Goal: Task Accomplishment & Management: Complete application form

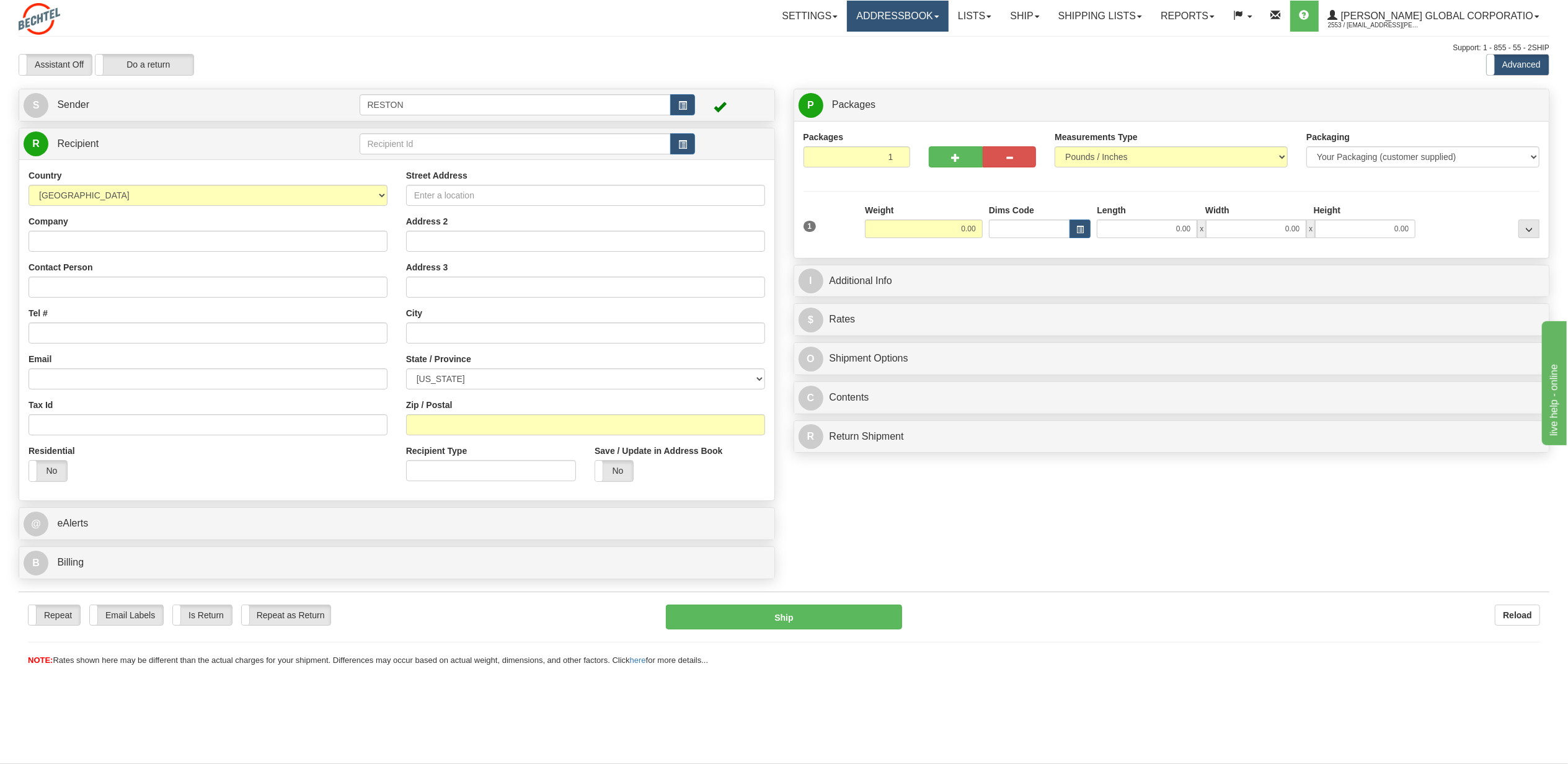
click at [916, 18] on link "Addressbook" at bounding box center [898, 16] width 101 height 31
click at [918, 35] on link "Recipients" at bounding box center [899, 43] width 98 height 16
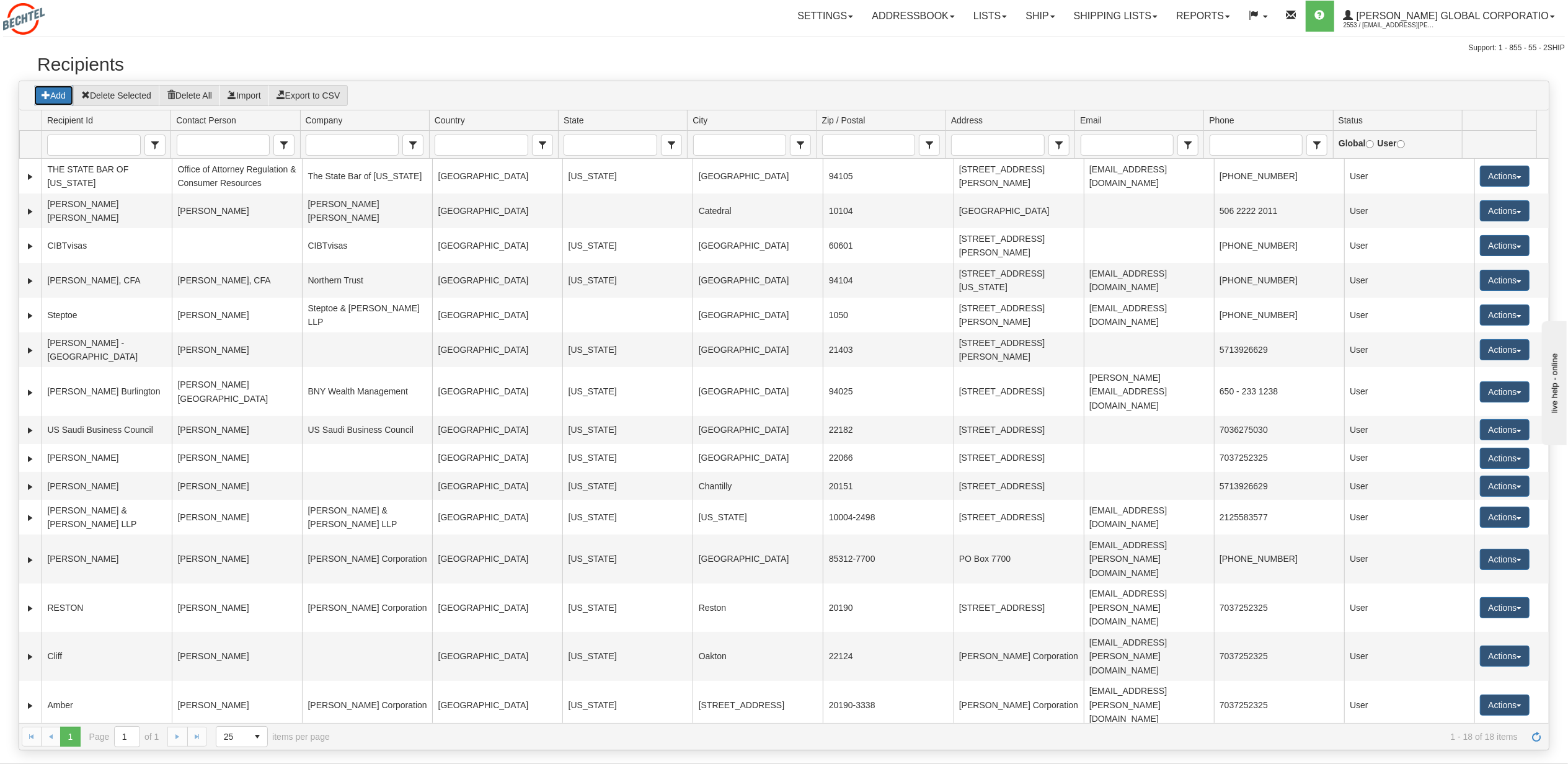
click at [55, 92] on button "Add" at bounding box center [54, 96] width 40 height 21
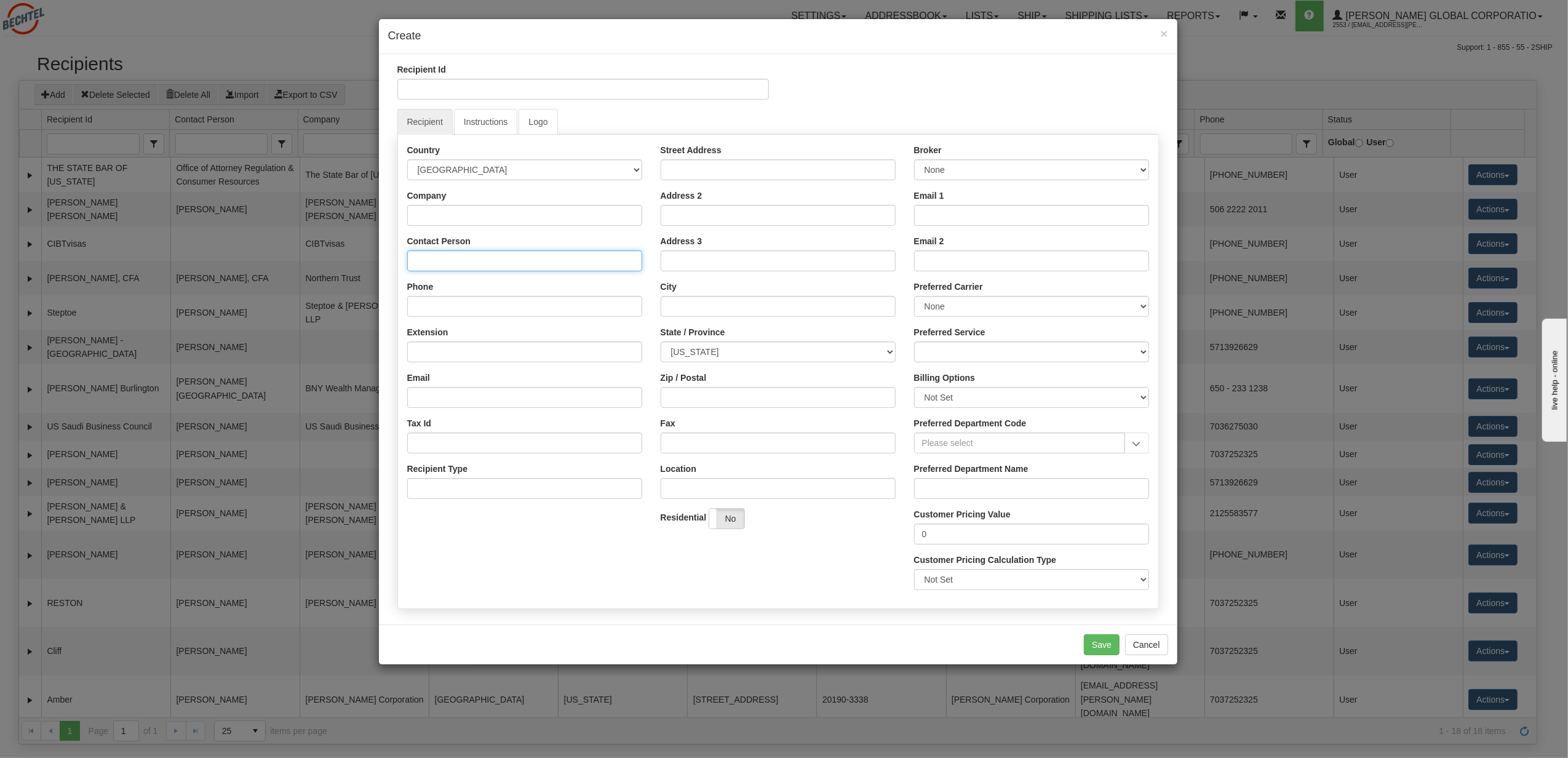
click at [547, 261] on input "Contact Person" at bounding box center [524, 261] width 235 height 21
type input "John Snyder"
click at [708, 172] on input "Street Address" at bounding box center [778, 170] width 235 height 21
click at [680, 214] on input "Address 2" at bounding box center [778, 215] width 235 height 21
paste input "From Received Snyder, John 11:18 AM Emmanuel Alliot via Docusign 10:50 AM"
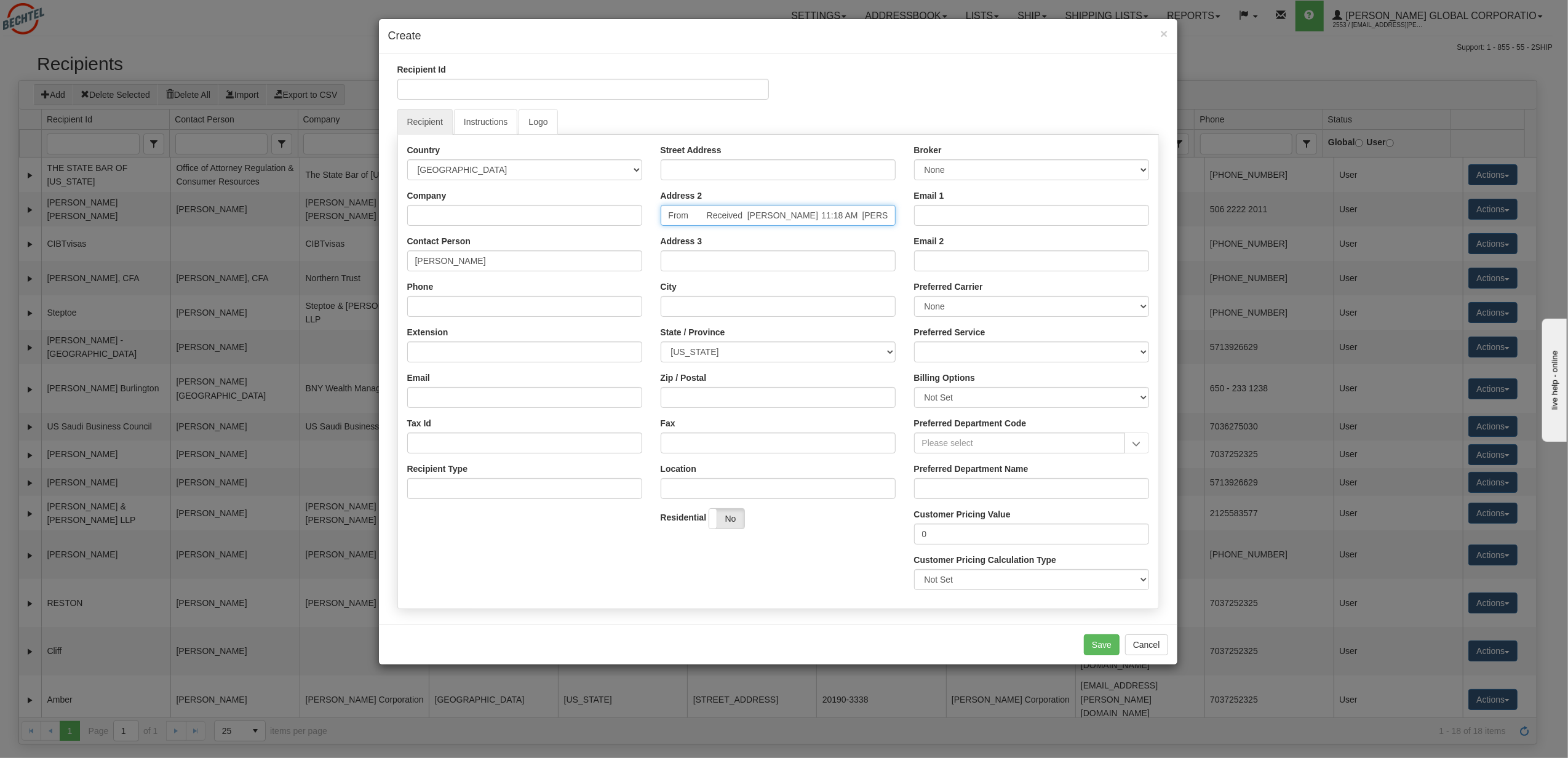
scroll to position [0, 126]
type input "From Received Snyder, John 11:18 AM Emmanuel Alliot via Docusign 10:50 AM"
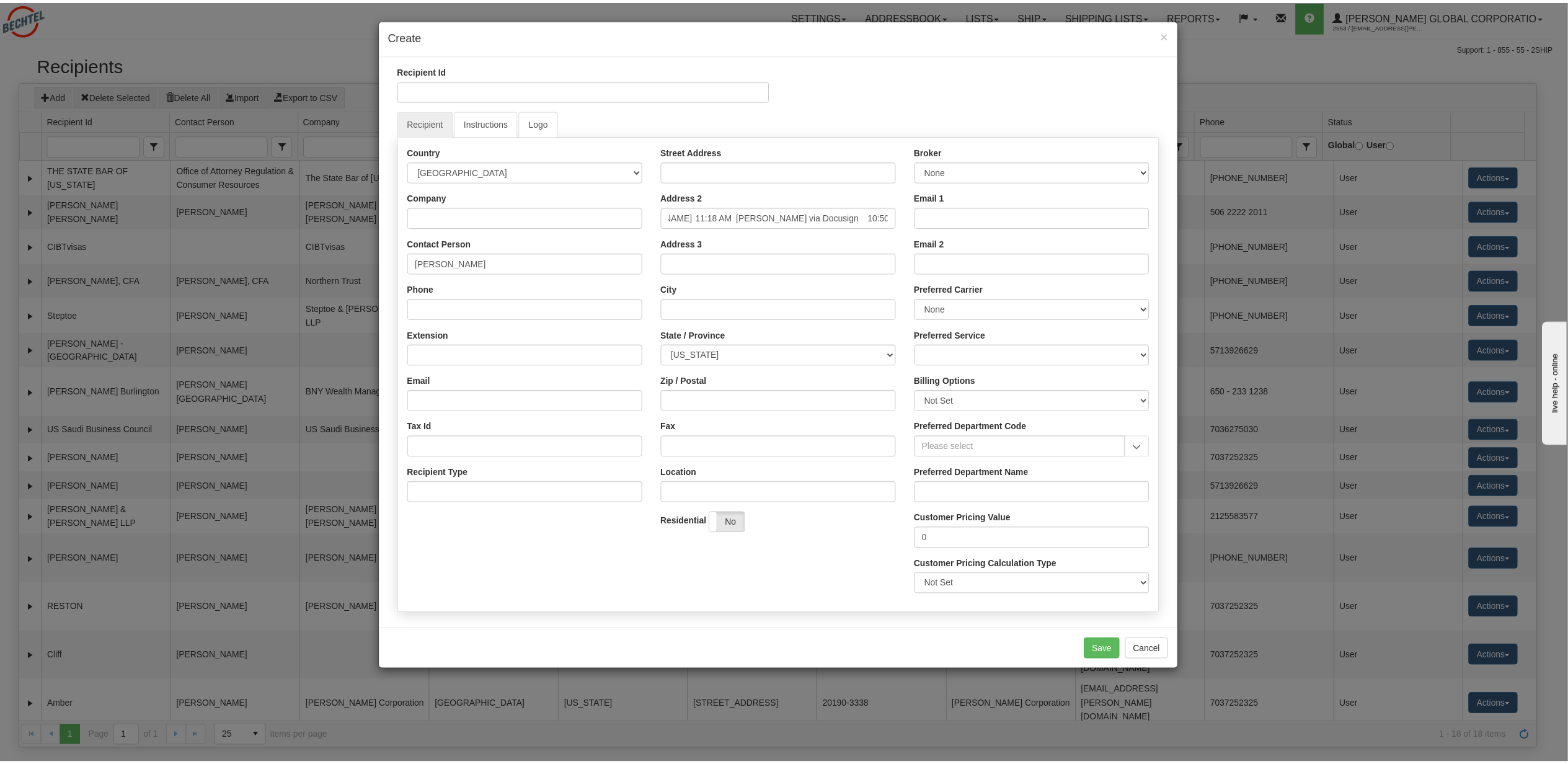
scroll to position [0, 0]
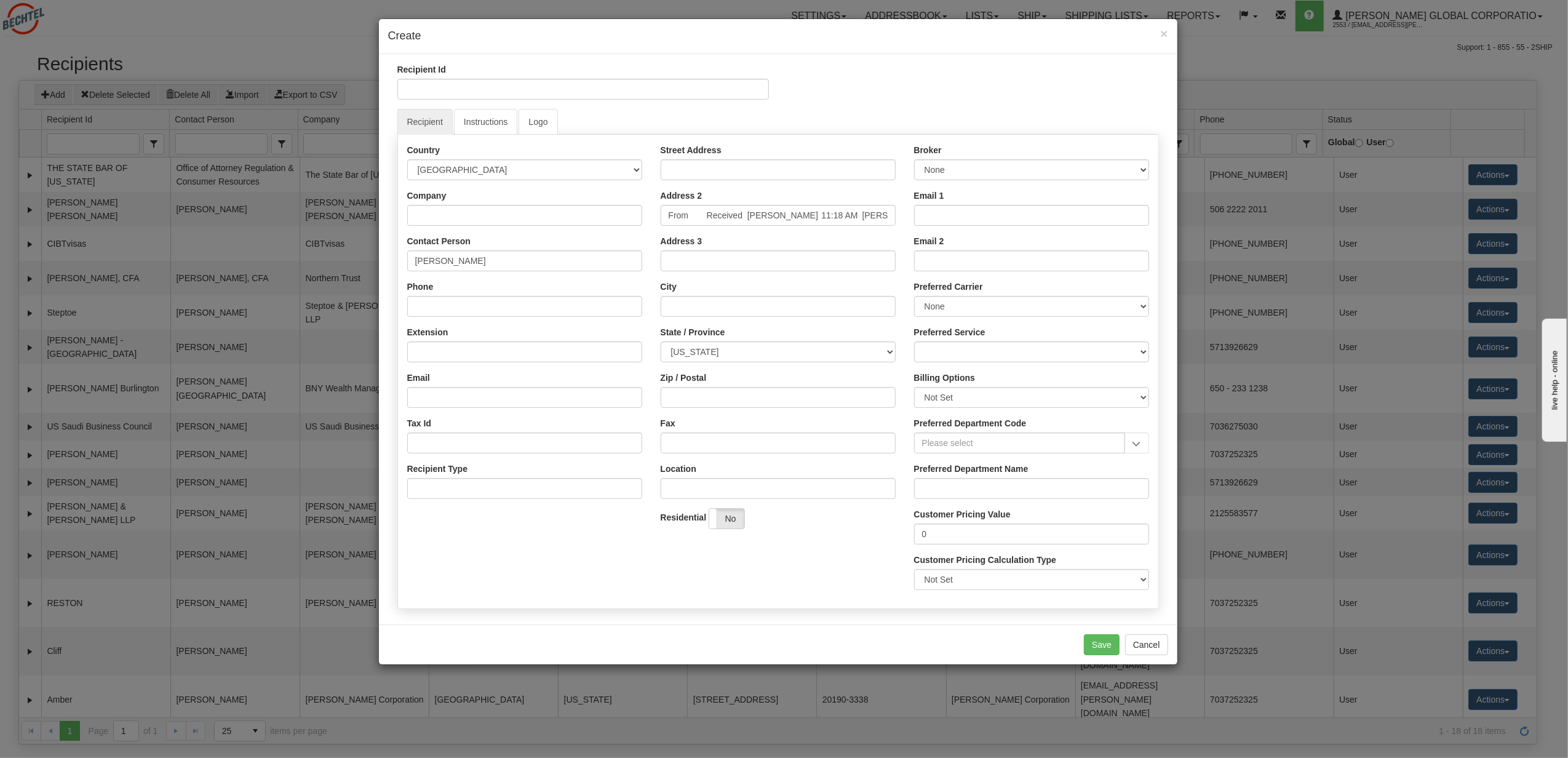
click at [698, 154] on label "Street Address" at bounding box center [691, 150] width 61 height 13
click at [698, 159] on input "Street Address" at bounding box center [778, 170] width 235 height 21
click at [827, 224] on input "From Received Snyder, John 11:18 AM Emmanuel Alliot via Docusign 10:50 AM" at bounding box center [778, 215] width 235 height 21
click at [723, 168] on input "Street Address" at bounding box center [778, 170] width 235 height 21
paste input "4122 16th Street South"
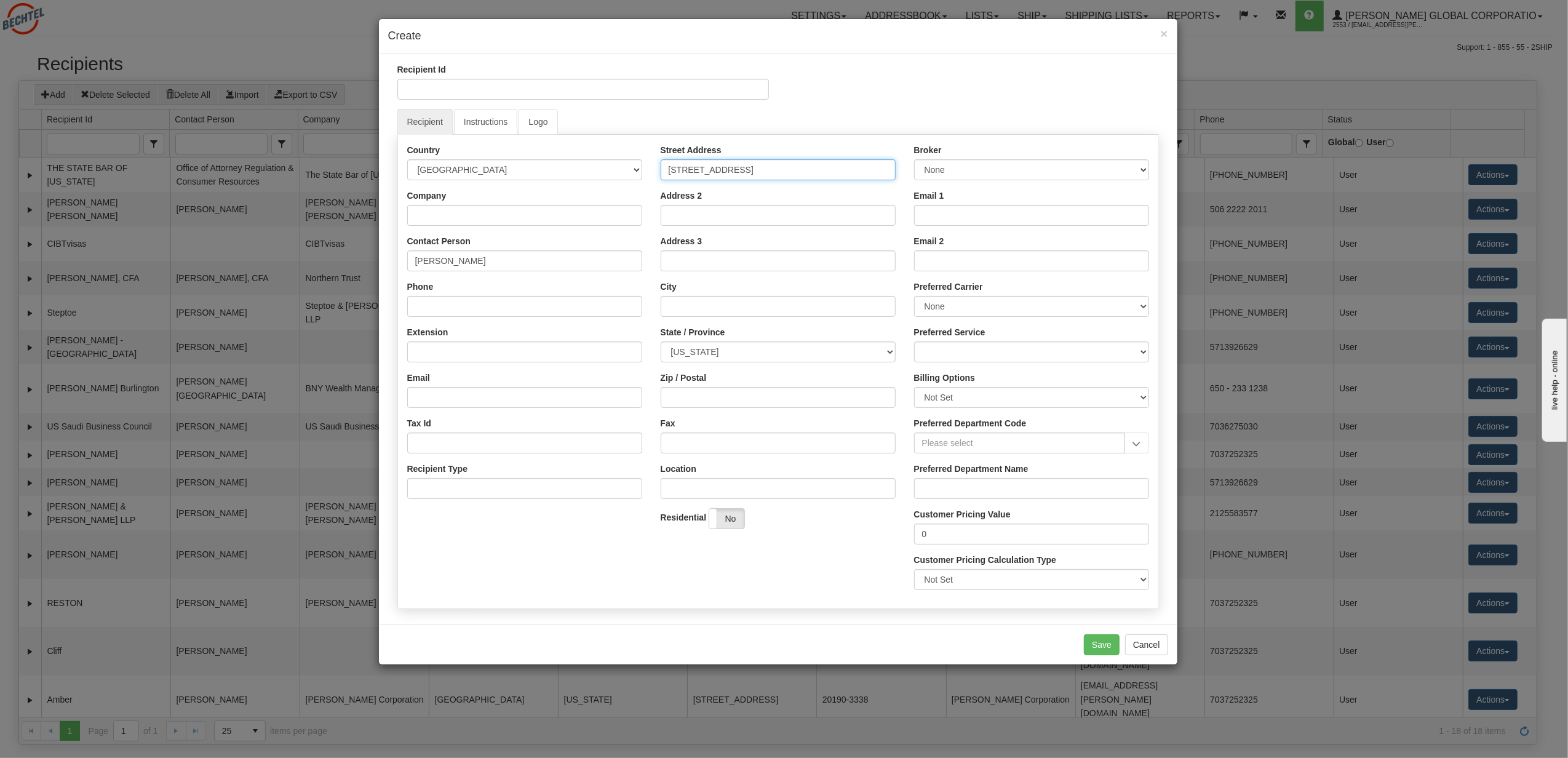
type input "4122 16th Street South"
click at [711, 300] on input "City" at bounding box center [778, 307] width 235 height 21
type input "a"
type input "Arlington"
click at [724, 342] on div "State / Province ALABAMA ALASKA ARIZONA ARKANSAS Armed Forces America Armed For…" at bounding box center [778, 344] width 235 height 36
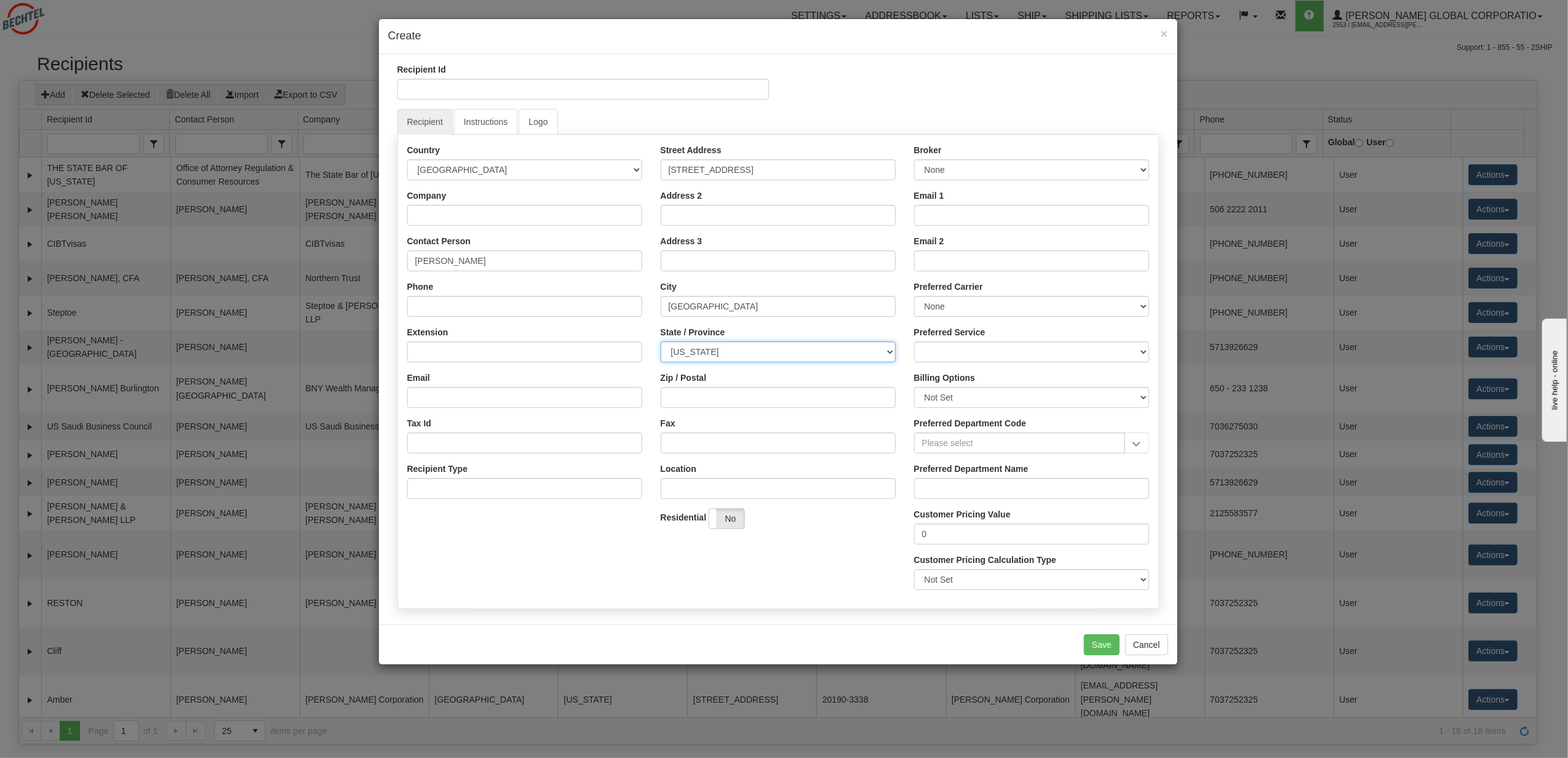
click at [725, 347] on select "ALABAMA ALASKA ARIZONA ARKANSAS Armed Forces America Armed Forces Europe Armed …" at bounding box center [778, 352] width 235 height 21
select select "VA"
click at [661, 342] on select "ALABAMA ALASKA ARIZONA ARKANSAS Armed Forces America Armed Forces Europe Armed …" at bounding box center [778, 352] width 235 height 21
drag, startPoint x: 716, startPoint y: 382, endPoint x: 722, endPoint y: 397, distance: 16.2
click at [721, 396] on div "Zip / Postal" at bounding box center [778, 390] width 235 height 36
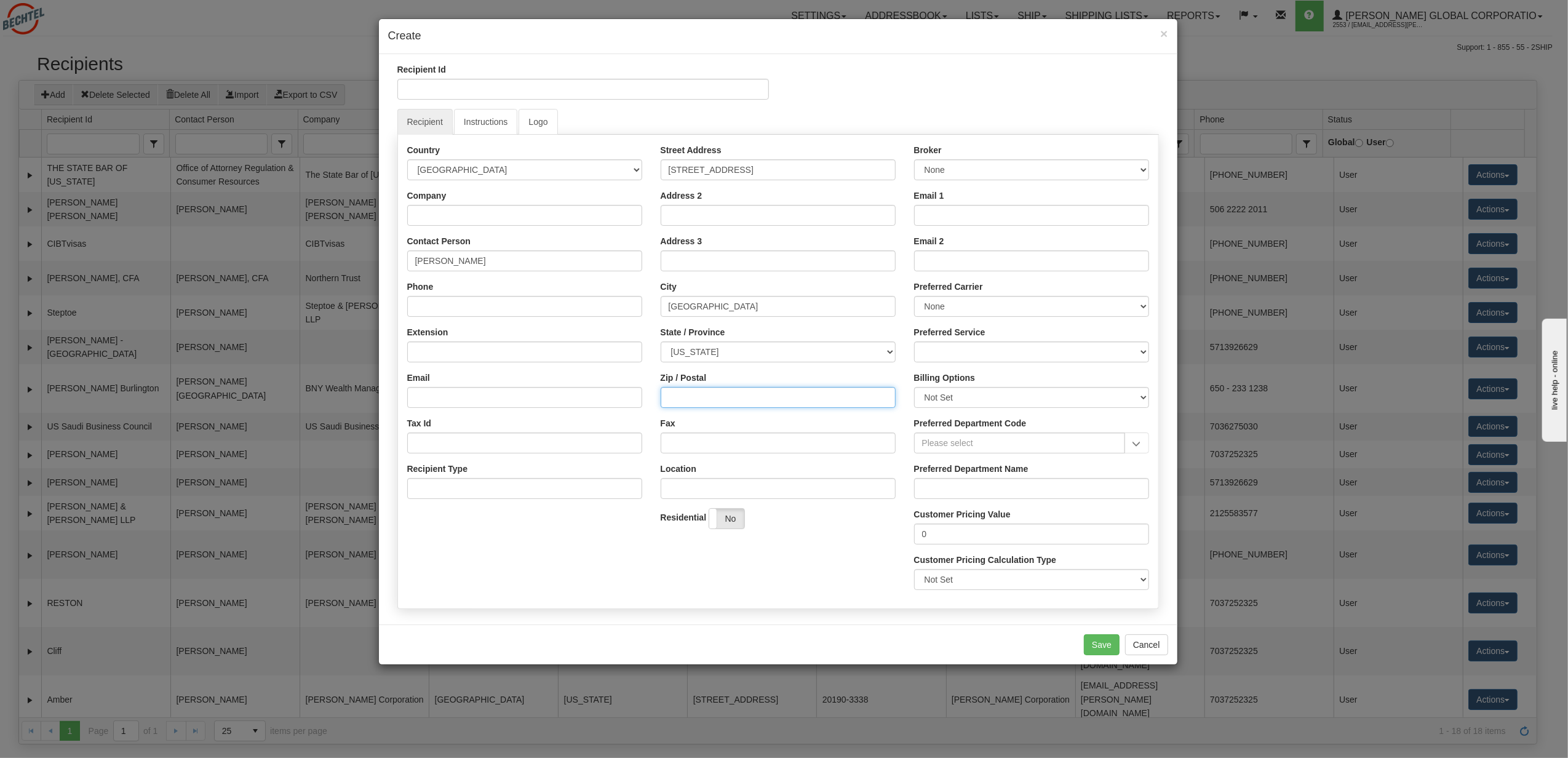
click at [722, 397] on input "Zip / Postal" at bounding box center [778, 397] width 235 height 21
type input "22204"
click at [482, 406] on input "Email" at bounding box center [524, 397] width 235 height 21
type input "ammayfie@bechtel.com"
type input "Bechtel Corporation"
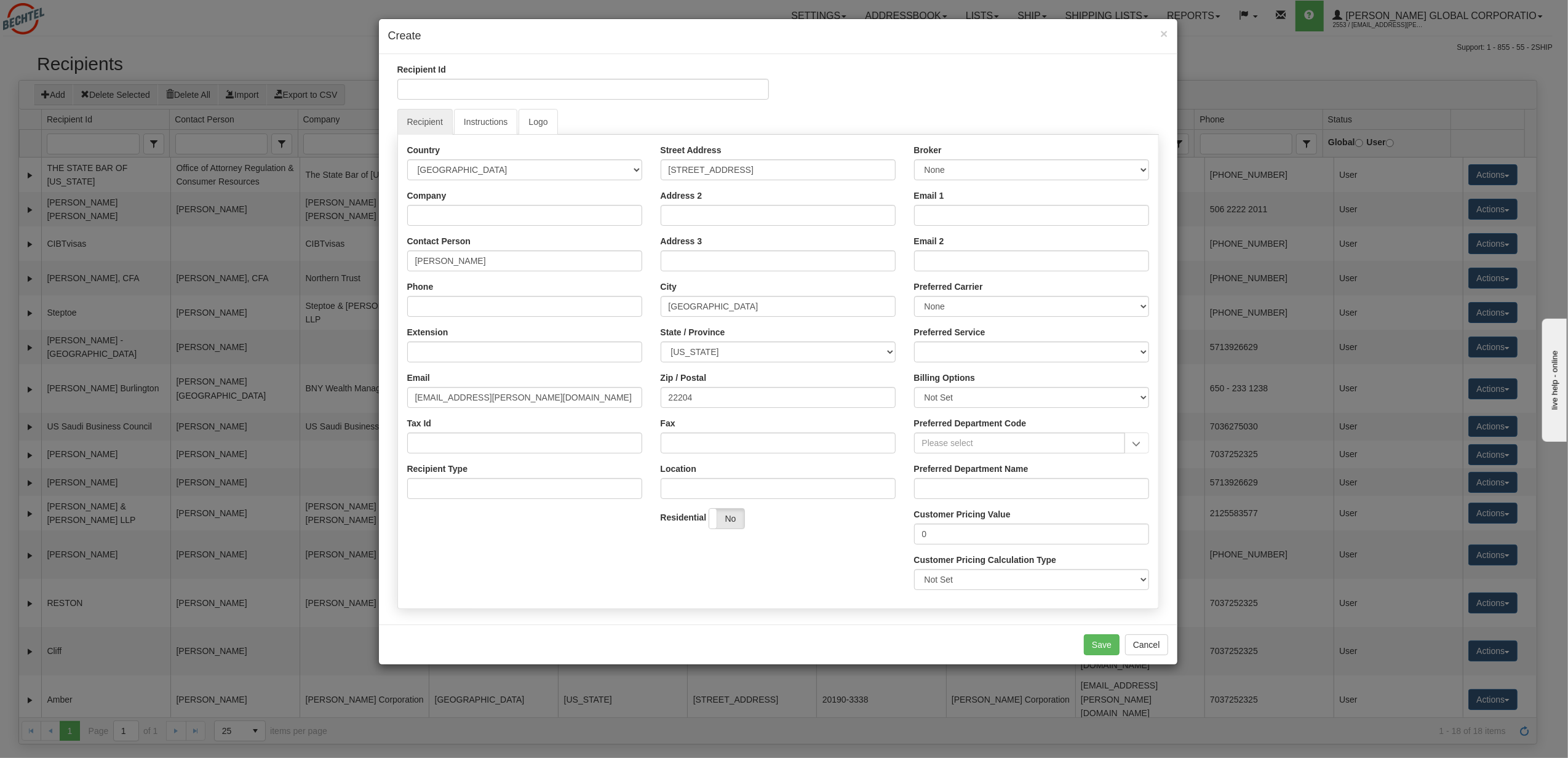
type input "7037252325"
type input "12011 Sunset Hills Road"
type input "ammayfie@bechtel.com"
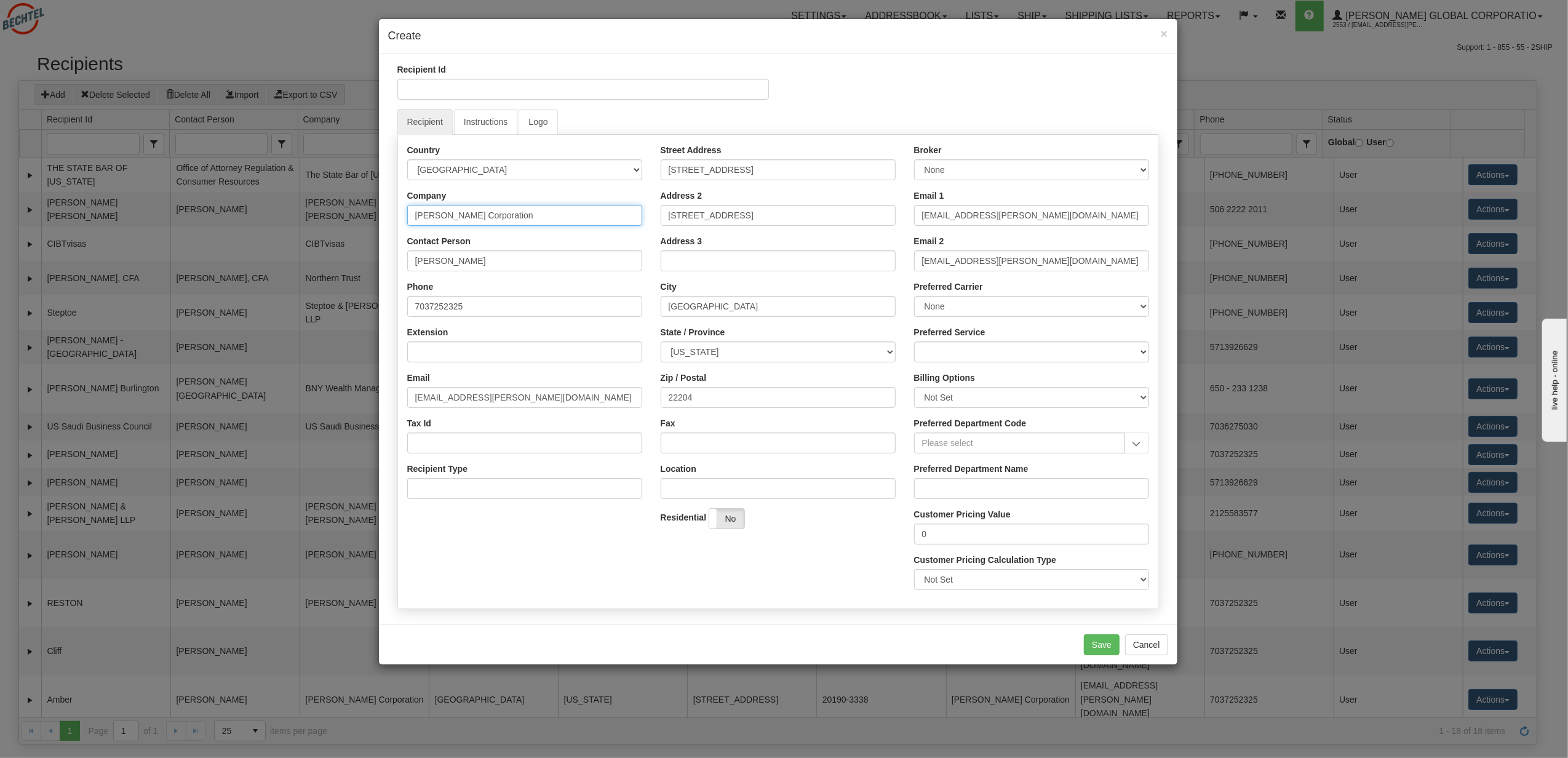
click at [514, 219] on input "Bechtel Corporation" at bounding box center [524, 215] width 235 height 21
drag, startPoint x: 514, startPoint y: 219, endPoint x: 395, endPoint y: 199, distance: 120.7
click at [395, 199] on div "Recipient Id Recipient Instructions Logo Country AFGHANISTAN ALAND ISLANDS ALBA…" at bounding box center [778, 339] width 780 height 552
type input "R"
drag, startPoint x: 823, startPoint y: 170, endPoint x: 660, endPoint y: 151, distance: 164.1
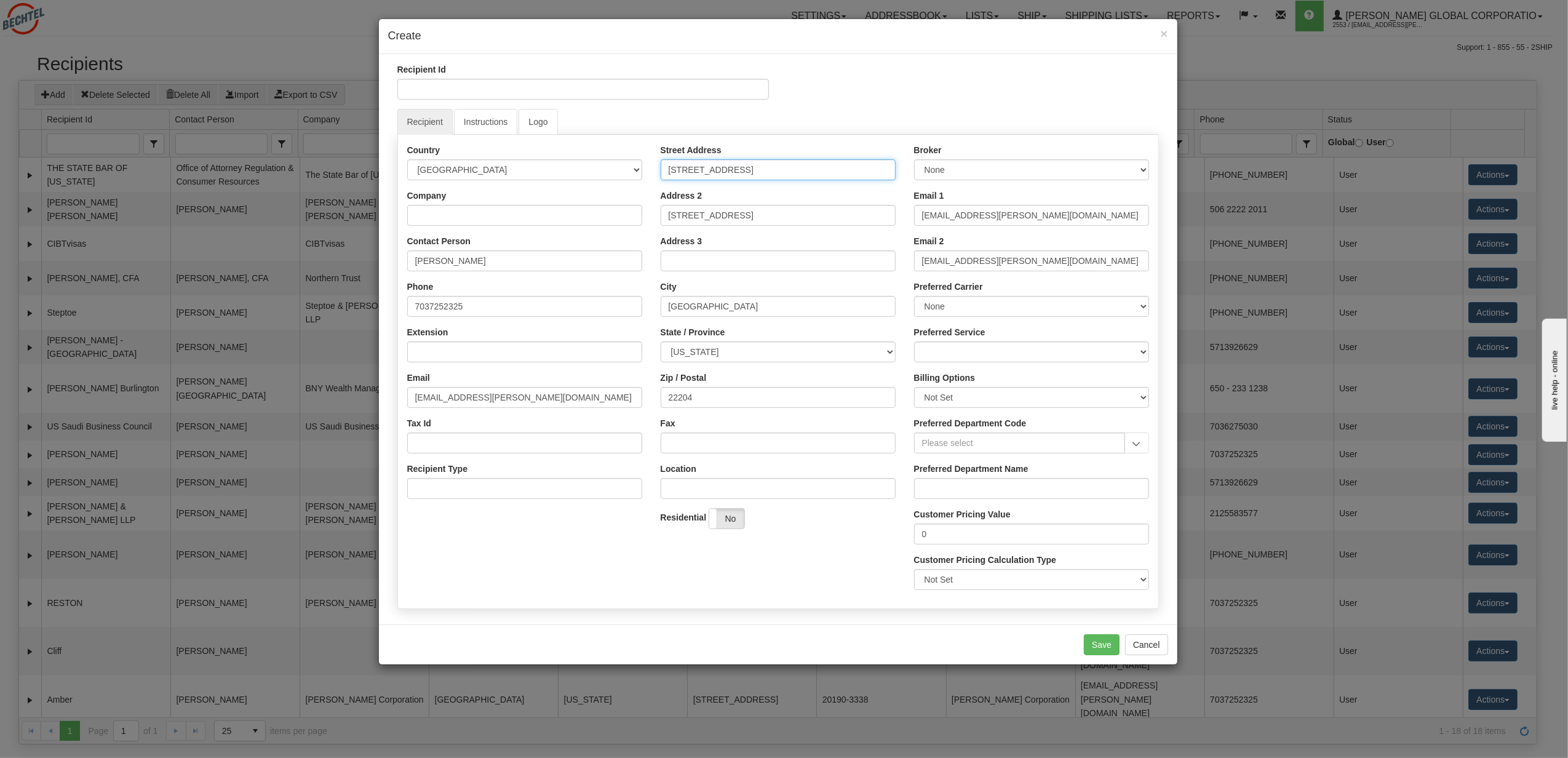
click at [661, 151] on div "Street Address 4122 16th Street South" at bounding box center [778, 162] width 235 height 36
click at [796, 222] on input "12011 Sunset Hills Road" at bounding box center [778, 215] width 235 height 21
click at [786, 210] on input "12011 Sunset Hills Road" at bounding box center [778, 215] width 235 height 21
drag, startPoint x: 786, startPoint y: 210, endPoint x: 589, endPoint y: 186, distance: 198.5
click at [589, 186] on div "Country AFGHANISTAN ALAND ISLANDS ALBANIA ALGERIA AMERICAN SAMOA ANDORRA ANGOLA…" at bounding box center [778, 372] width 760 height 455
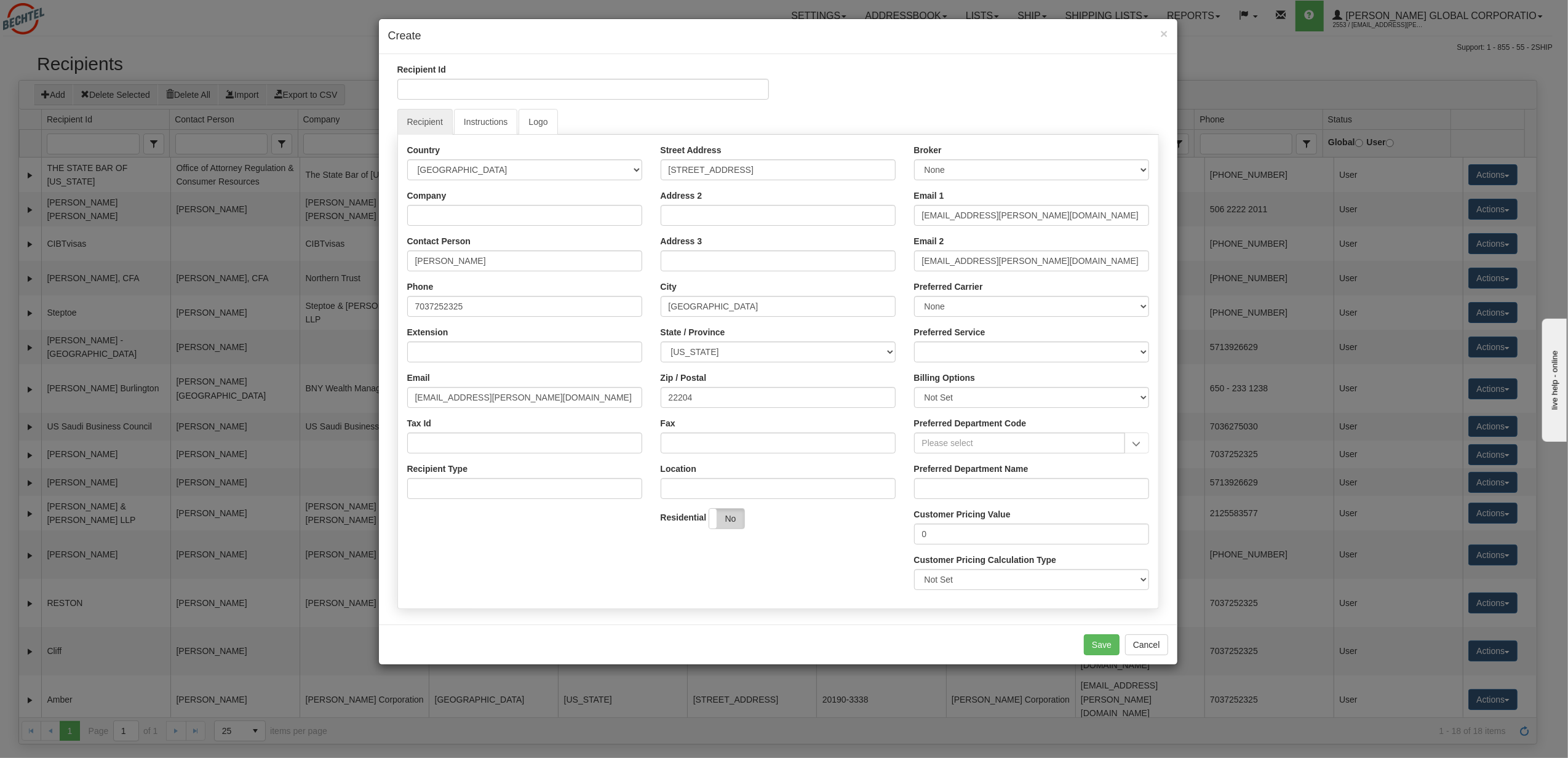
click at [724, 522] on label "No" at bounding box center [726, 518] width 35 height 20
drag, startPoint x: 1044, startPoint y: 261, endPoint x: 891, endPoint y: 261, distance: 153.0
click at [891, 261] on div "Country AFGHANISTAN ALAND ISLANDS ALBANIA ALGERIA AMERICAN SAMOA ANDORRA ANGOLA…" at bounding box center [778, 372] width 760 height 455
drag, startPoint x: 1032, startPoint y: 216, endPoint x: 894, endPoint y: 219, distance: 138.0
click at [894, 219] on div "Country AFGHANISTAN ALAND ISLANDS ALBANIA ALGERIA AMERICAN SAMOA ANDORRA ANGOLA…" at bounding box center [778, 372] width 760 height 455
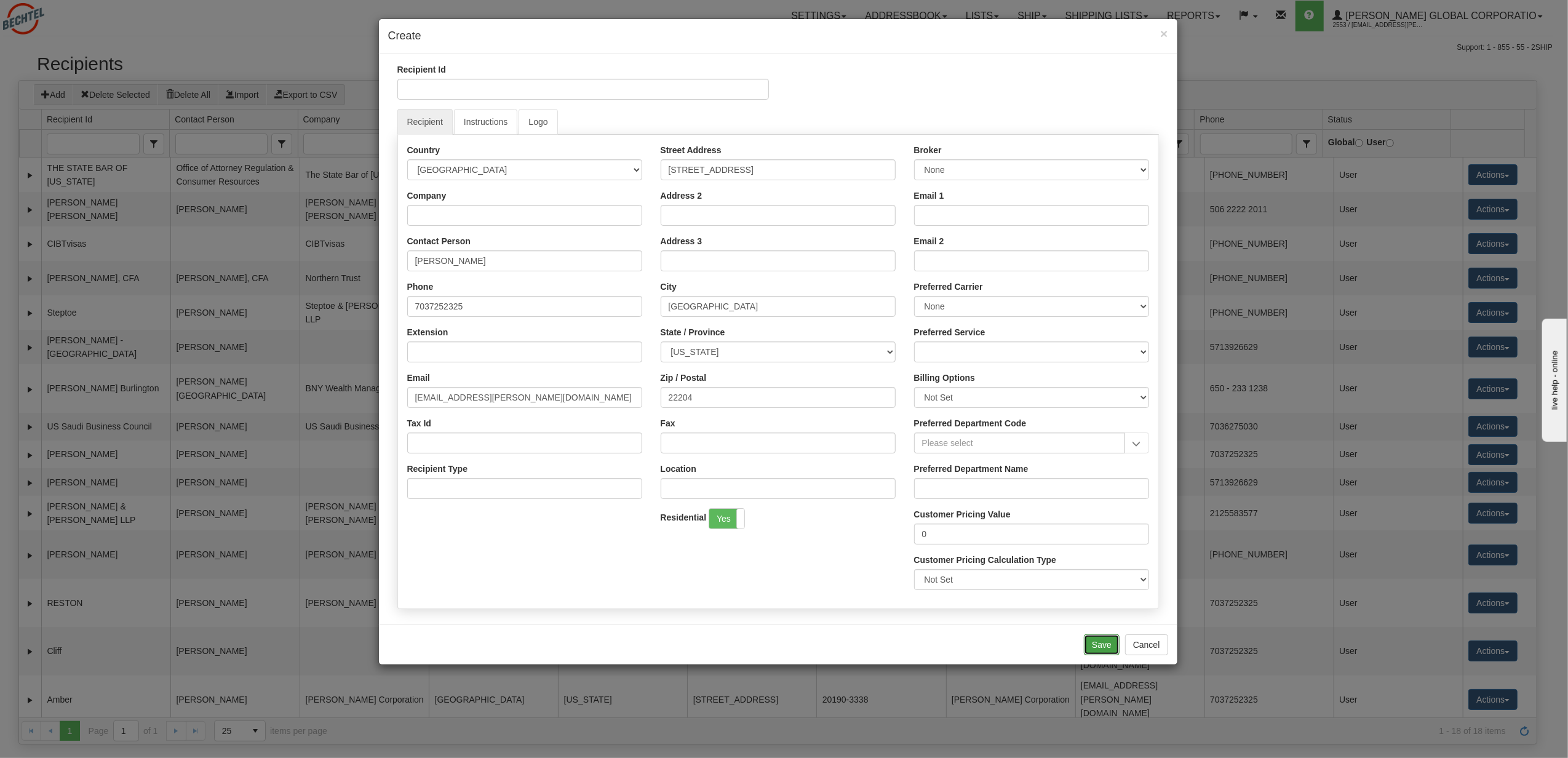
click at [1113, 651] on button "Save" at bounding box center [1102, 645] width 36 height 21
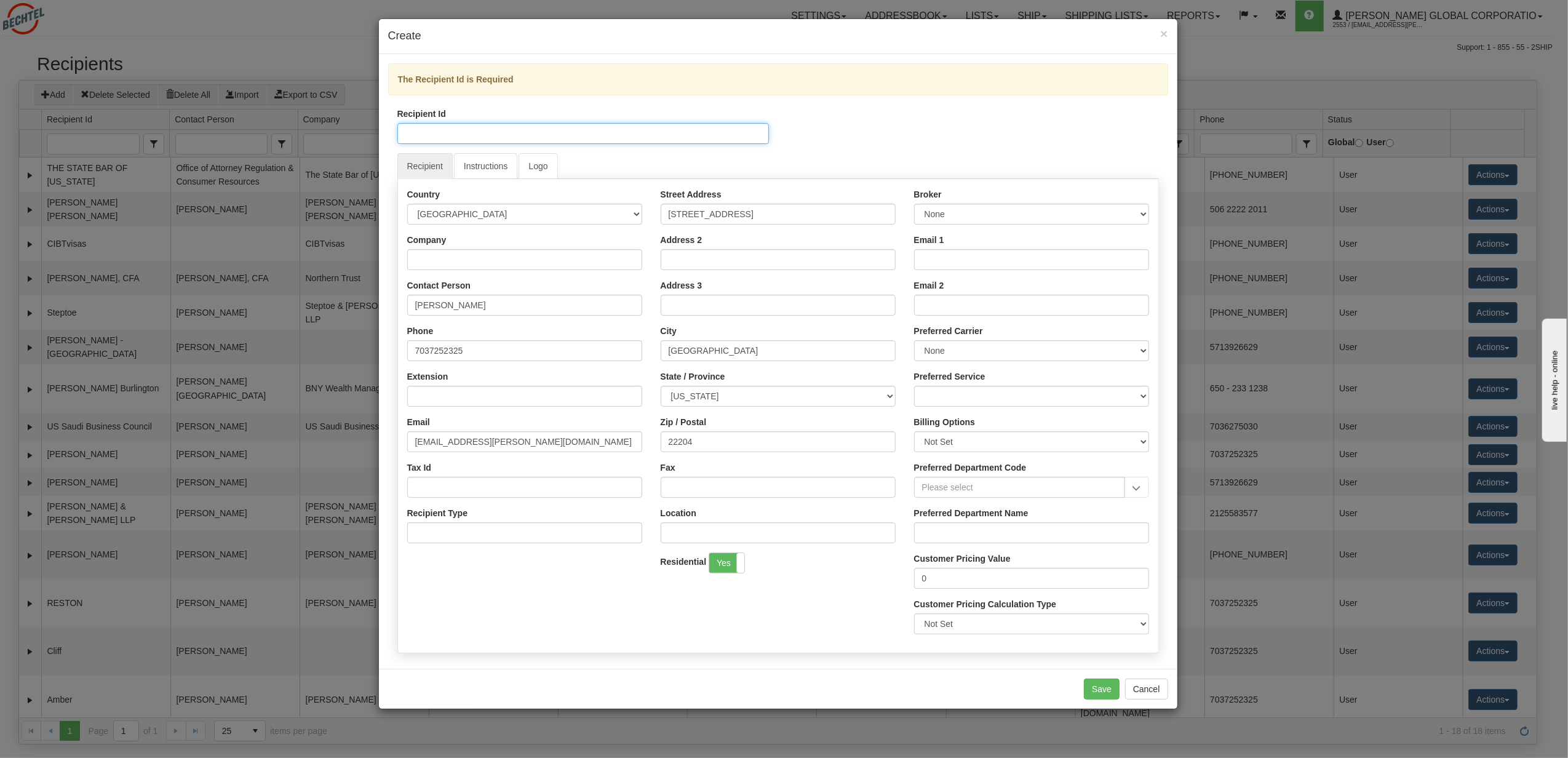
drag, startPoint x: 483, startPoint y: 129, endPoint x: 486, endPoint y: 136, distance: 7.6
click at [485, 130] on input "Recipient Id" at bounding box center [583, 134] width 372 height 21
type input "John Snyder"
click at [1100, 690] on button "Save" at bounding box center [1102, 690] width 36 height 21
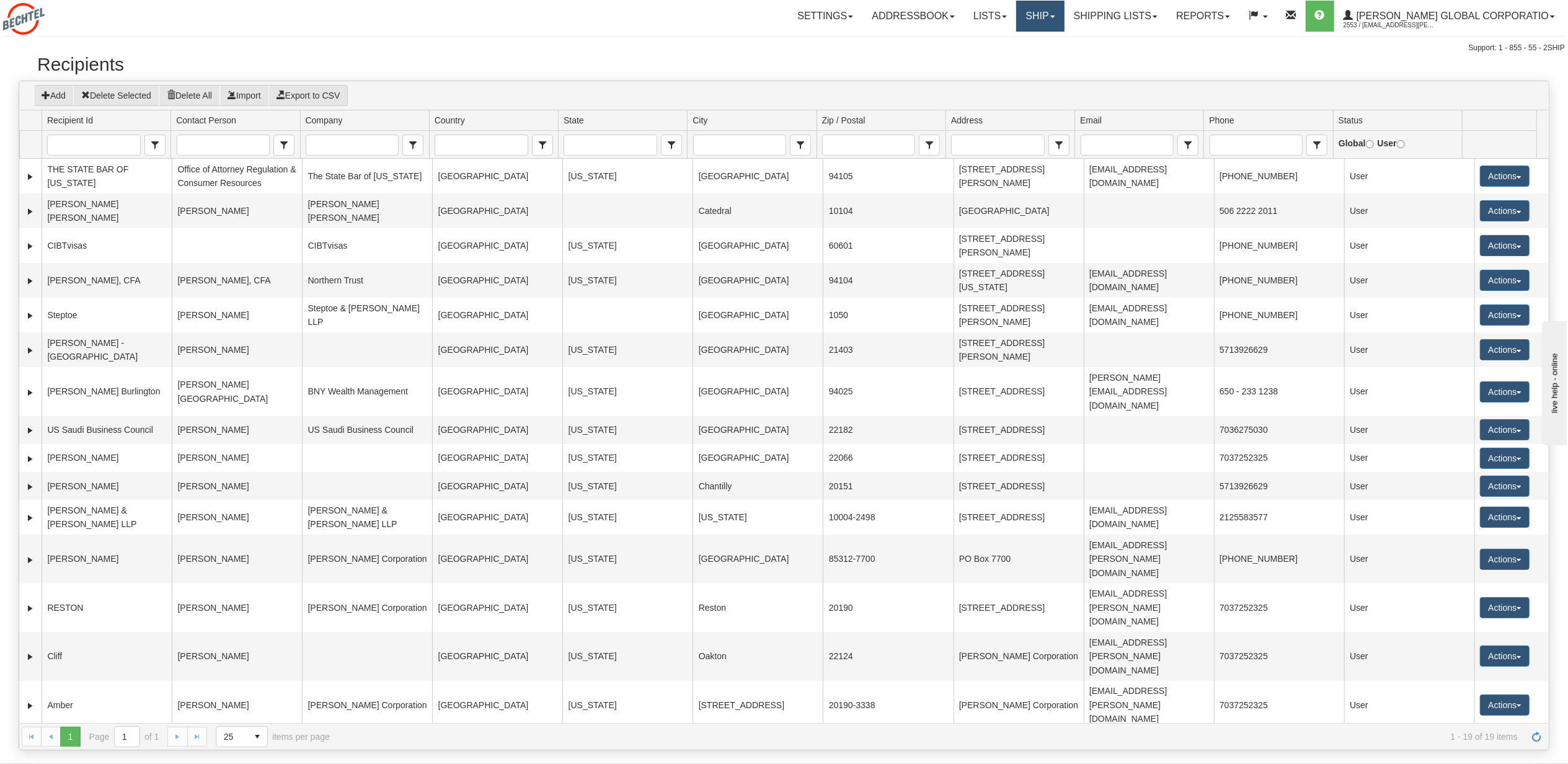
click at [1055, 15] on span at bounding box center [1052, 17] width 5 height 3
click at [1064, 36] on link "Ship Screen" at bounding box center [1015, 43] width 98 height 16
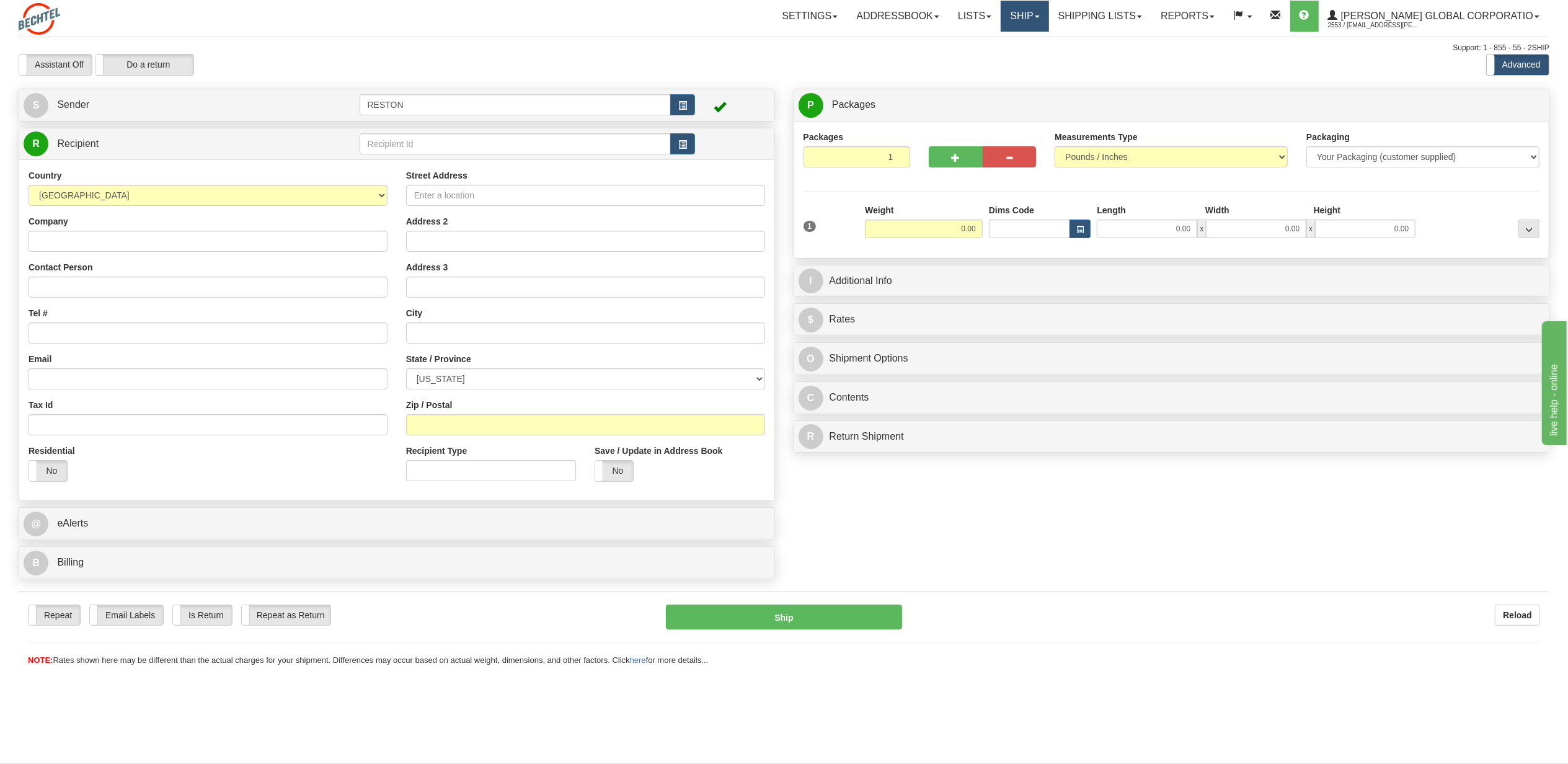
click at [1048, 10] on link "Ship" at bounding box center [1025, 16] width 48 height 31
click at [1010, 38] on span "Ship Screen" at bounding box center [987, 43] width 47 height 10
click at [460, 149] on input "text" at bounding box center [515, 144] width 312 height 21
click at [461, 143] on input "text" at bounding box center [515, 144] width 312 height 21
click at [422, 164] on div "John Snyder" at bounding box center [512, 164] width 299 height 14
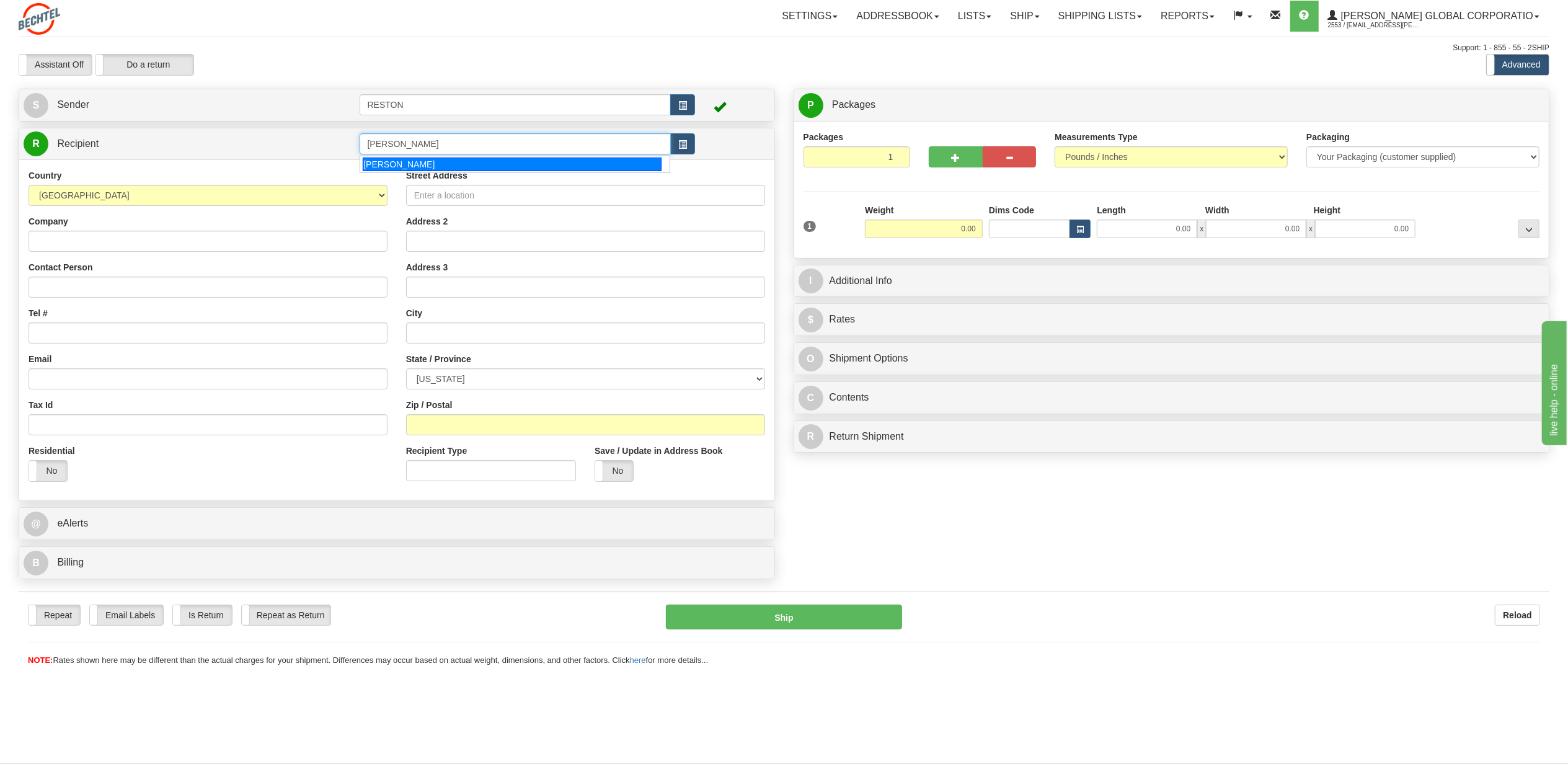
type input "John Snyder"
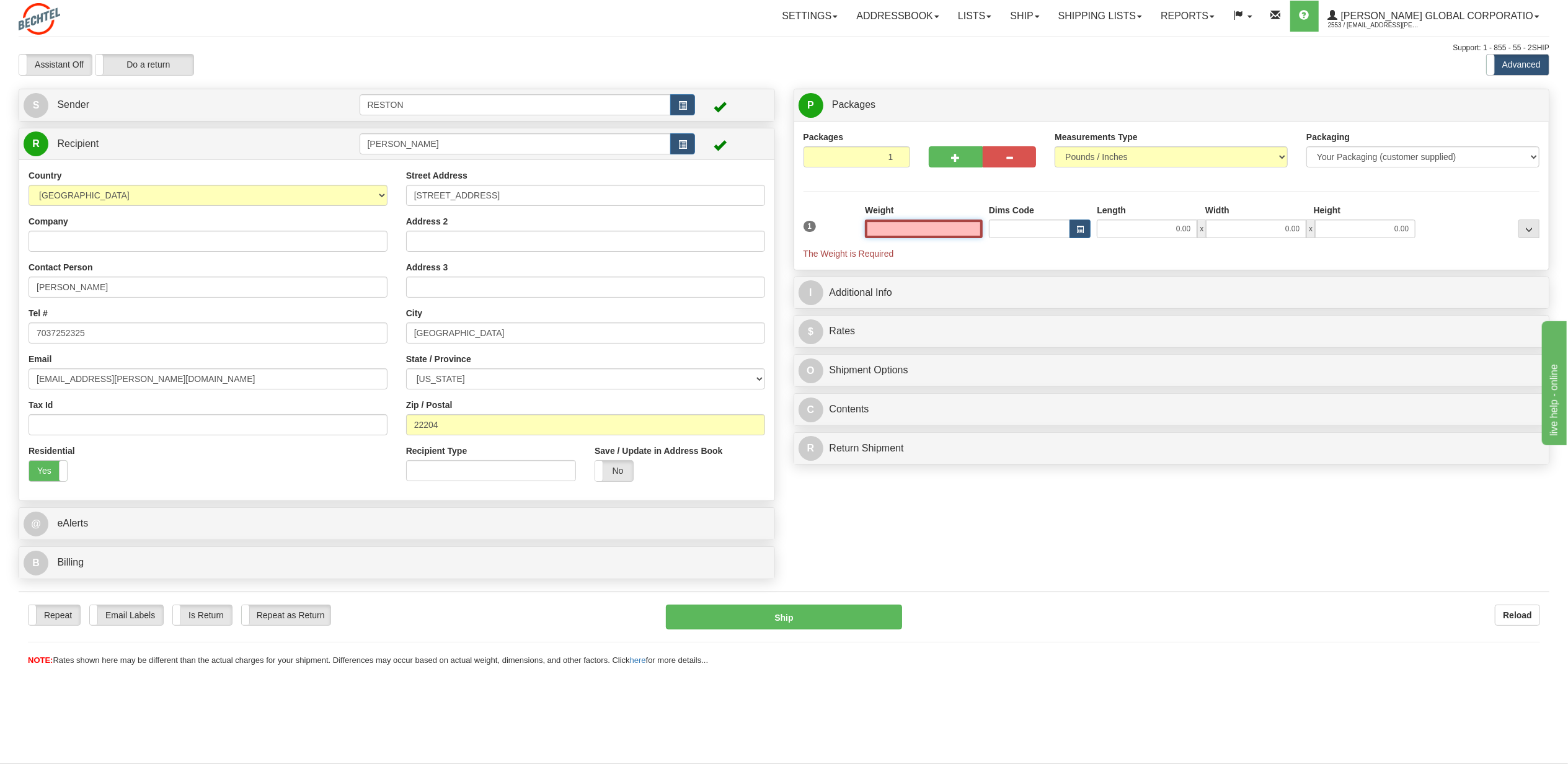
click at [949, 225] on input "text" at bounding box center [924, 229] width 118 height 19
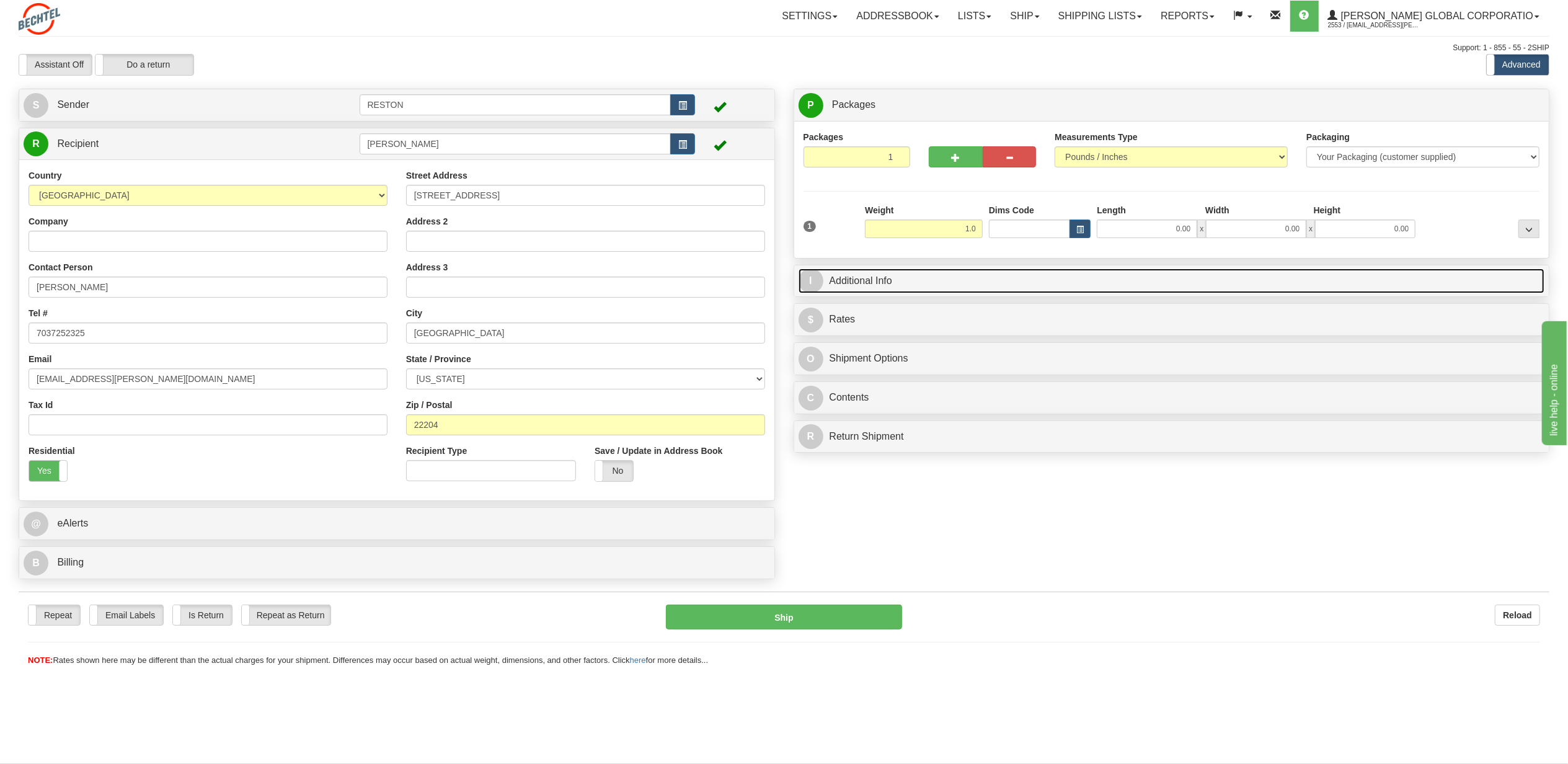
type input "1.00"
click at [966, 294] on link "I Additional Info" at bounding box center [1172, 281] width 747 height 25
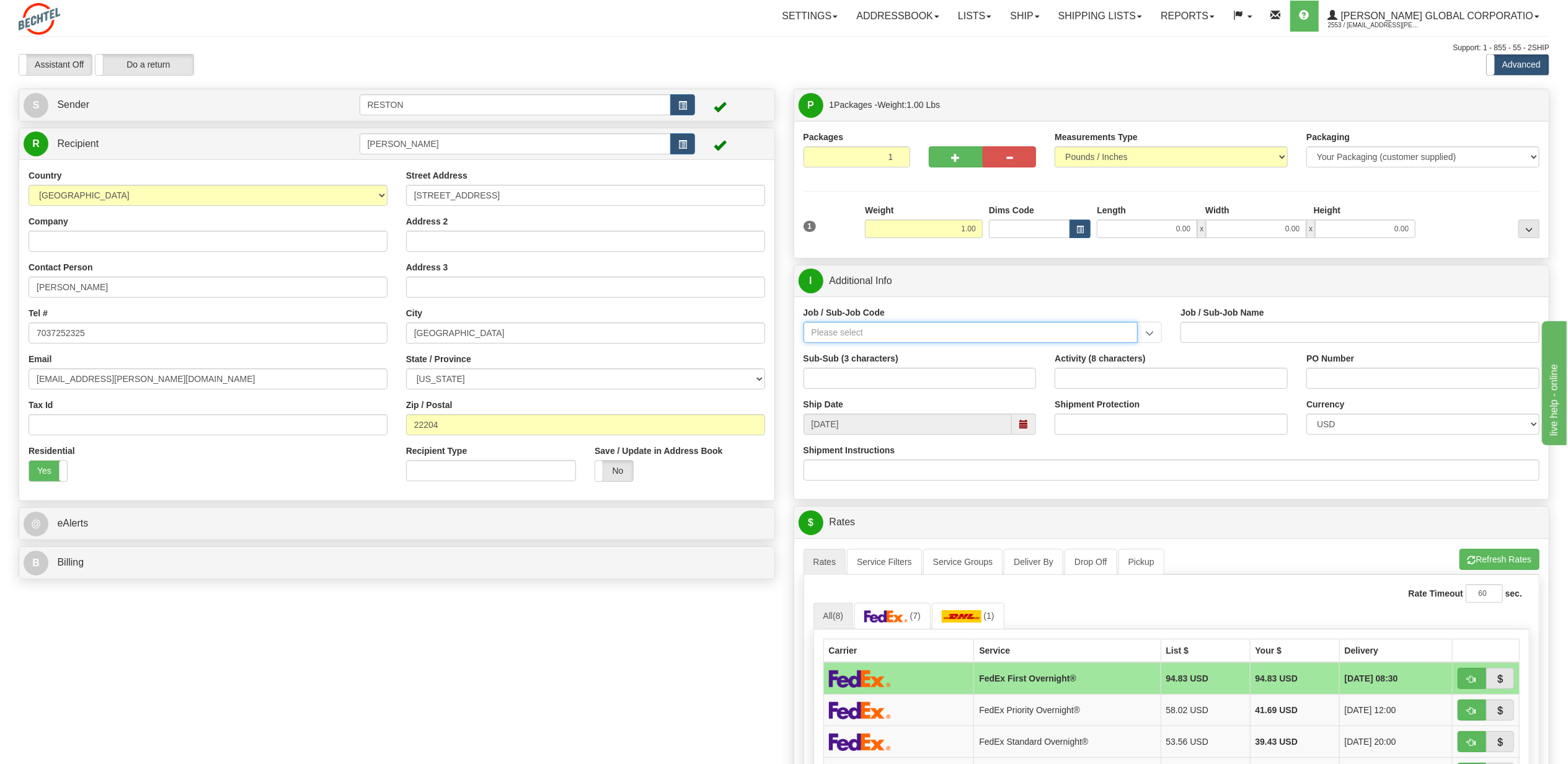
click at [953, 331] on input "Job / Sub-Job Code" at bounding box center [971, 332] width 335 height 21
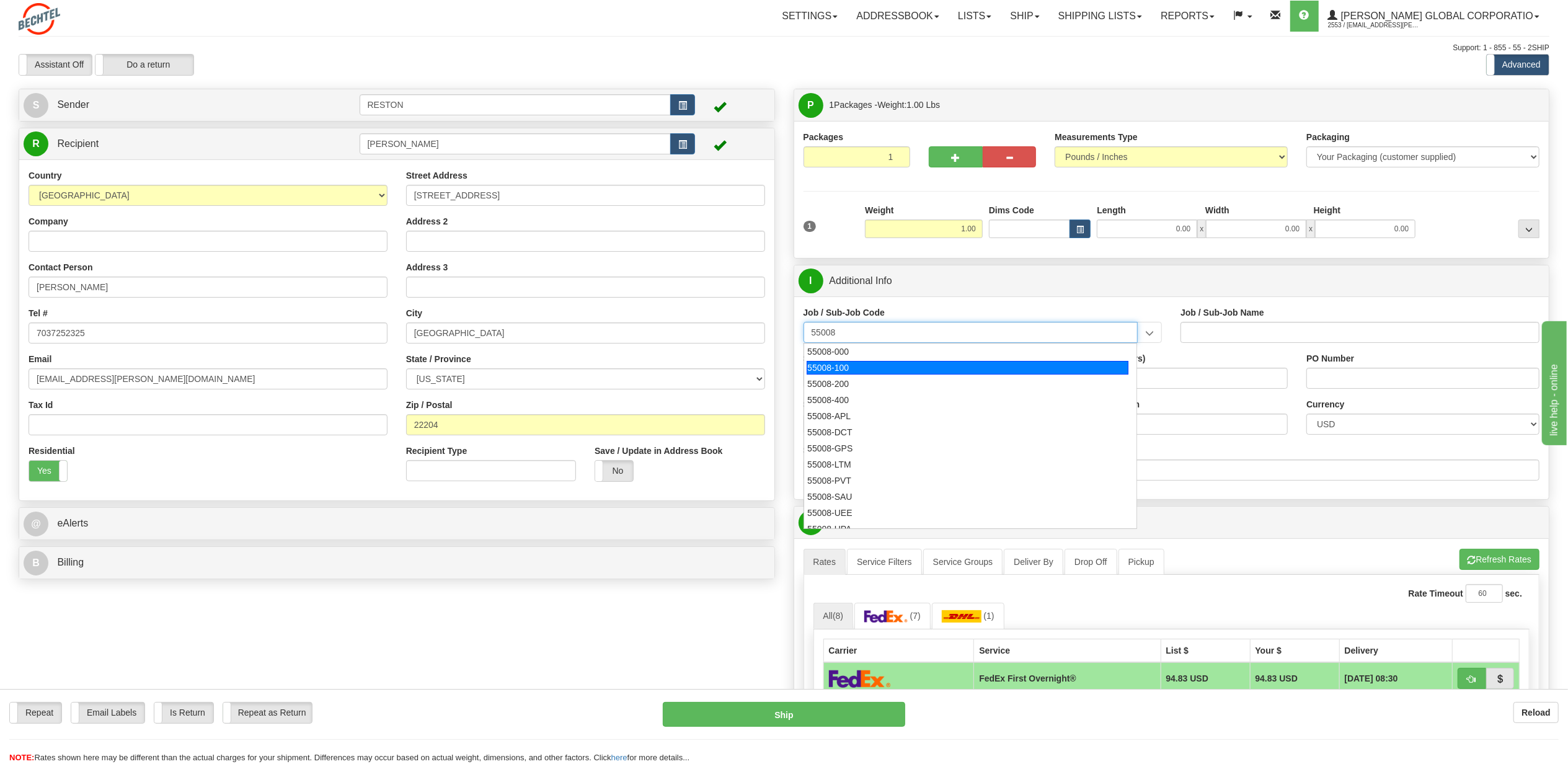
click at [945, 363] on div "55008-100" at bounding box center [967, 367] width 322 height 14
type input "55008-100"
type input "GENERAL COUNSEL-55008 - ASSISTANT GENERAL COUNSEL"
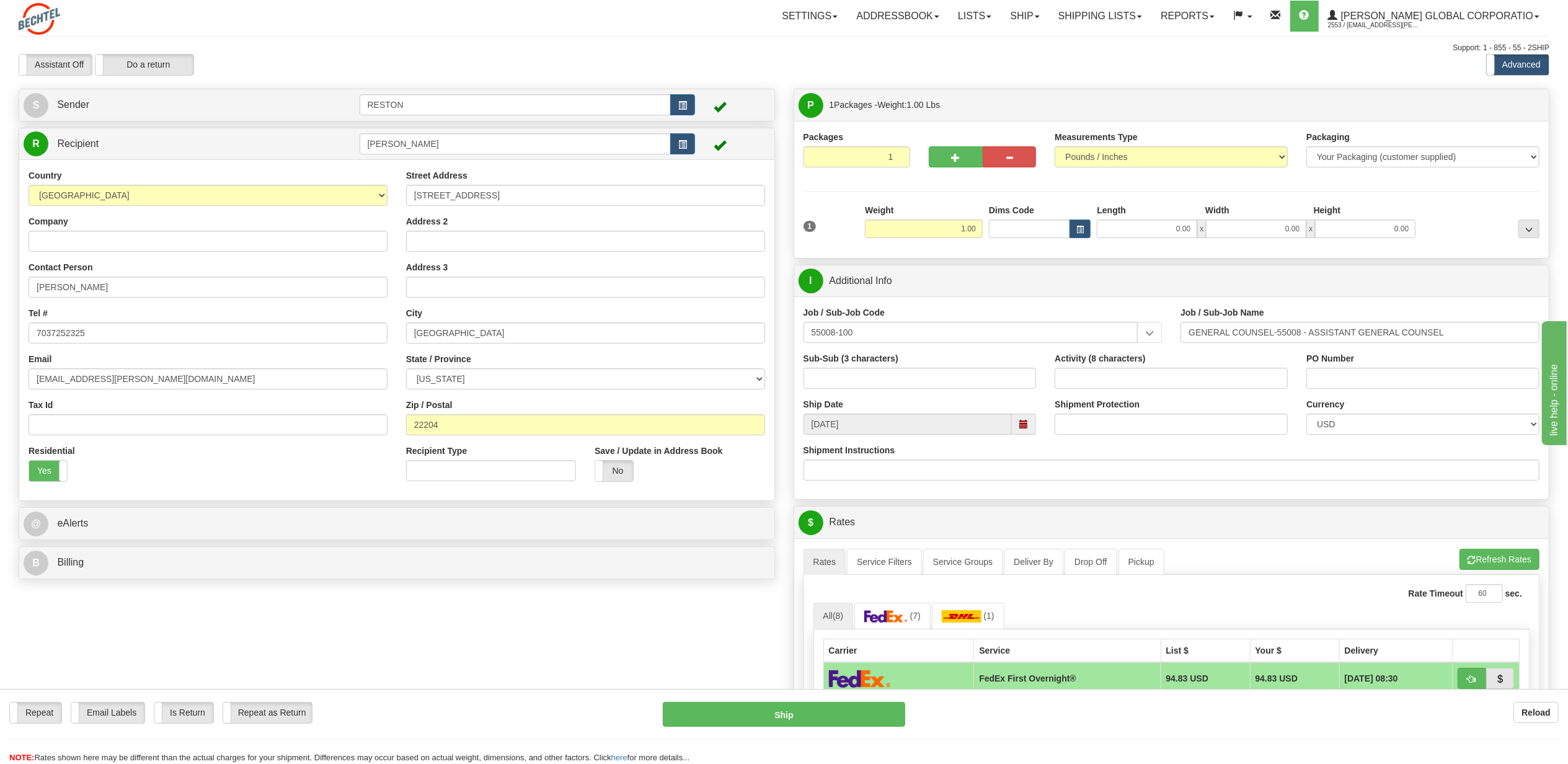
click at [945, 363] on div "Sub-Sub (3 characters)" at bounding box center [920, 370] width 233 height 36
click at [926, 336] on input "55008-100" at bounding box center [971, 332] width 335 height 21
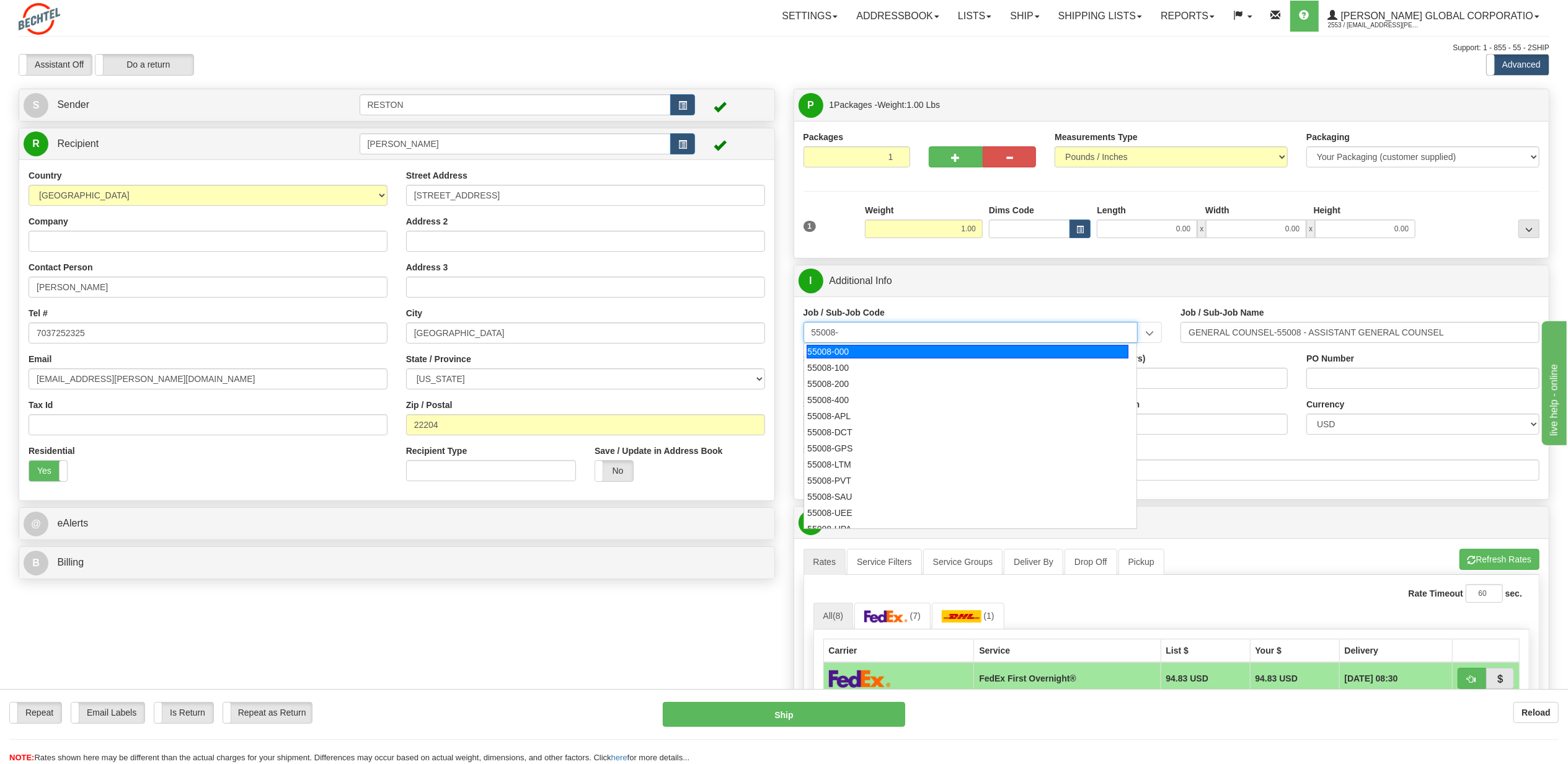
click at [914, 353] on div "55008-000" at bounding box center [967, 351] width 322 height 14
type input "55008-000"
type input "GENERAL COUNSEL-55008 - OVERHEAD COST/HOURS FOR DI"
type input "55008-000"
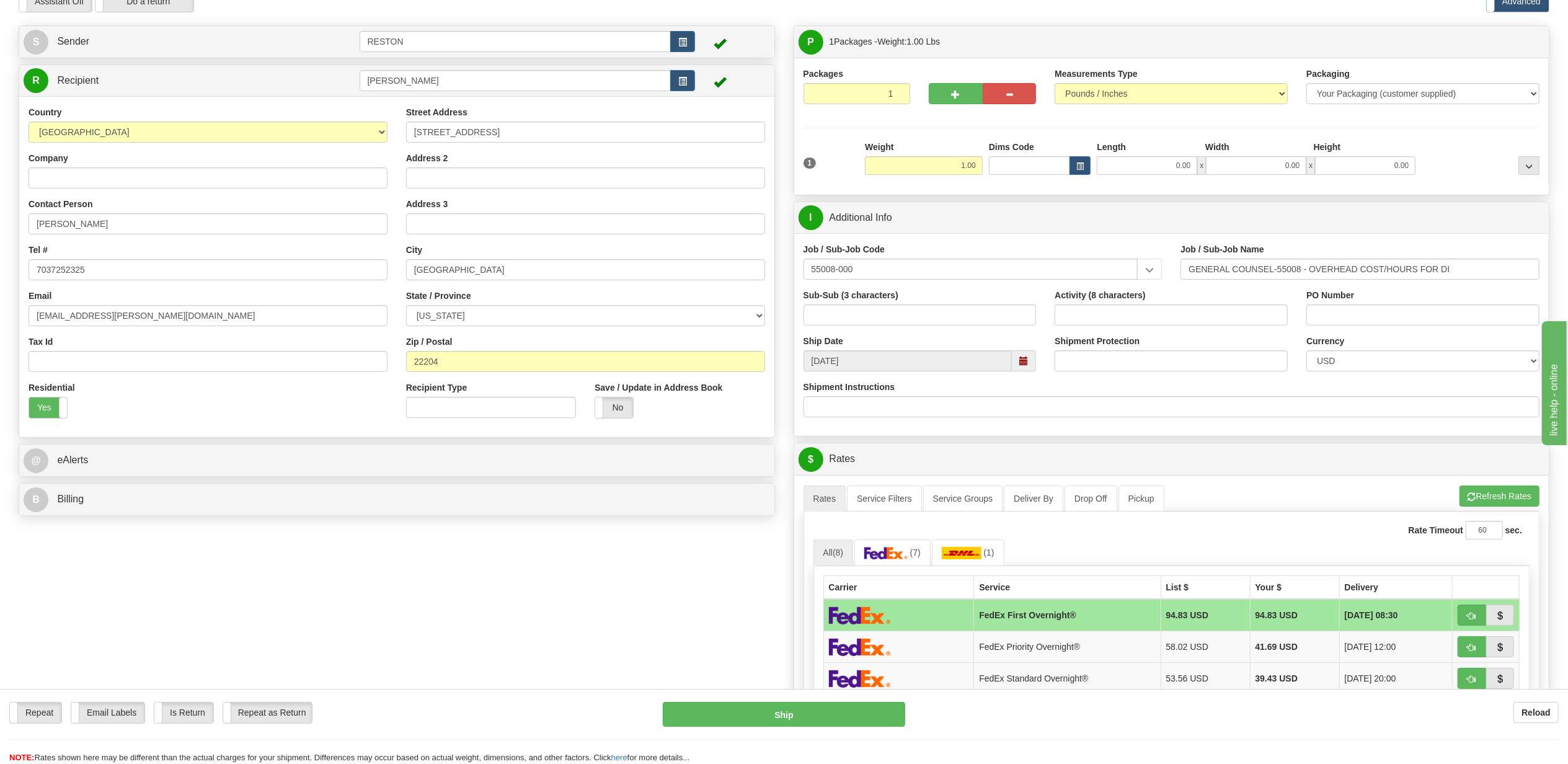
scroll to position [248, 0]
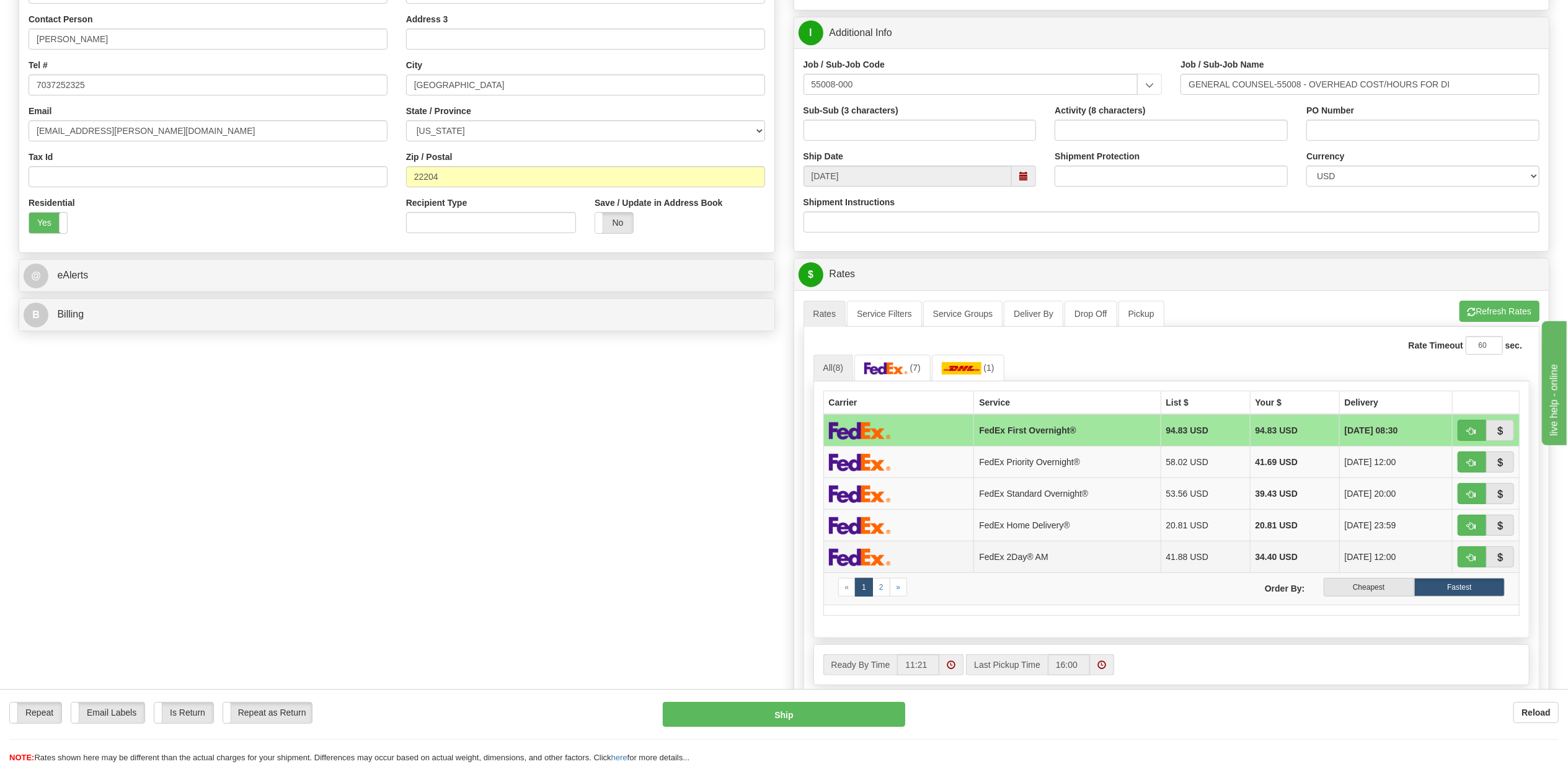
click at [958, 550] on td at bounding box center [898, 558] width 151 height 32
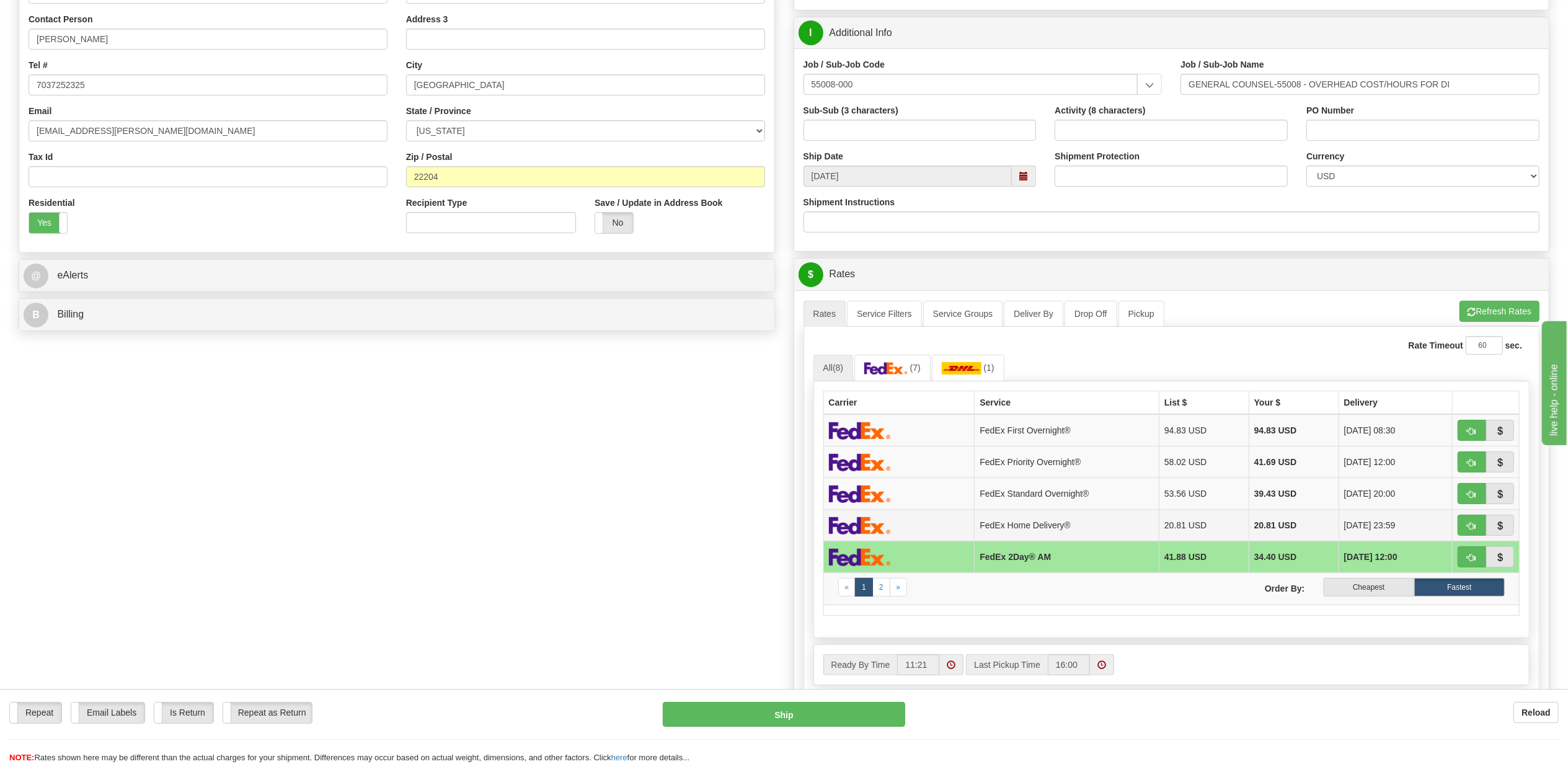
click at [958, 534] on td at bounding box center [899, 526] width 151 height 32
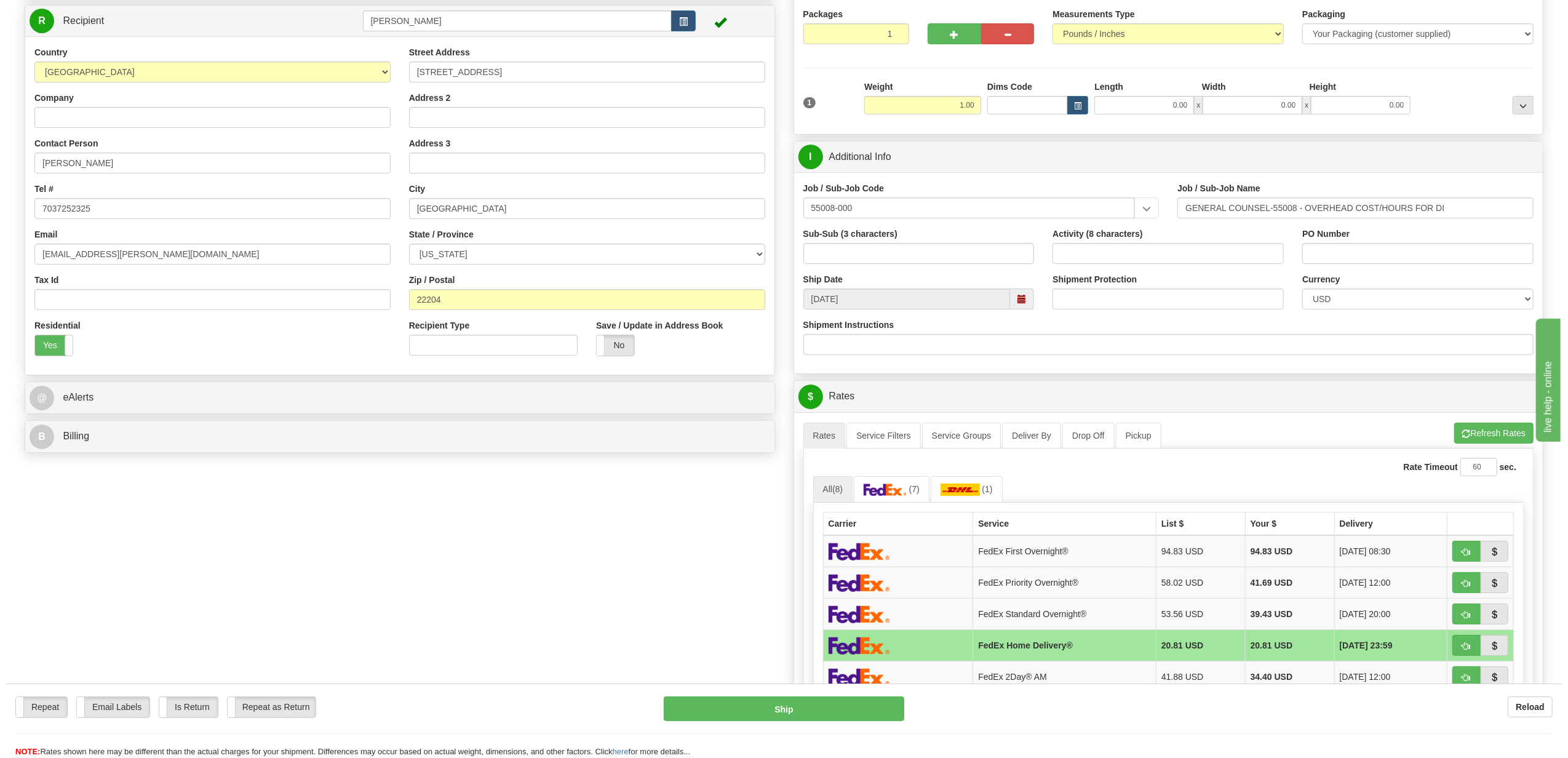
scroll to position [82, 0]
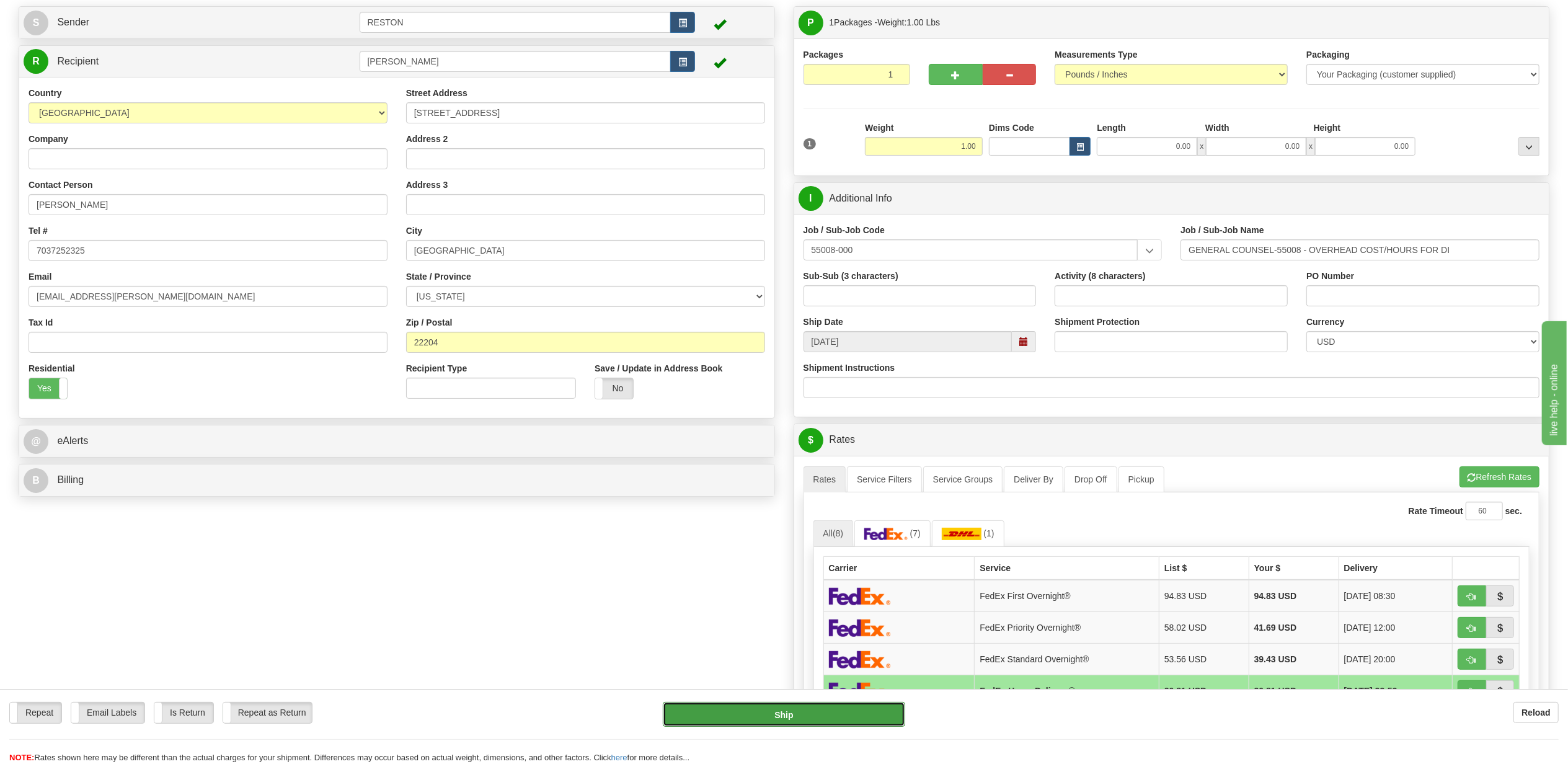
click at [790, 712] on button "Ship" at bounding box center [784, 714] width 243 height 25
type input "90"
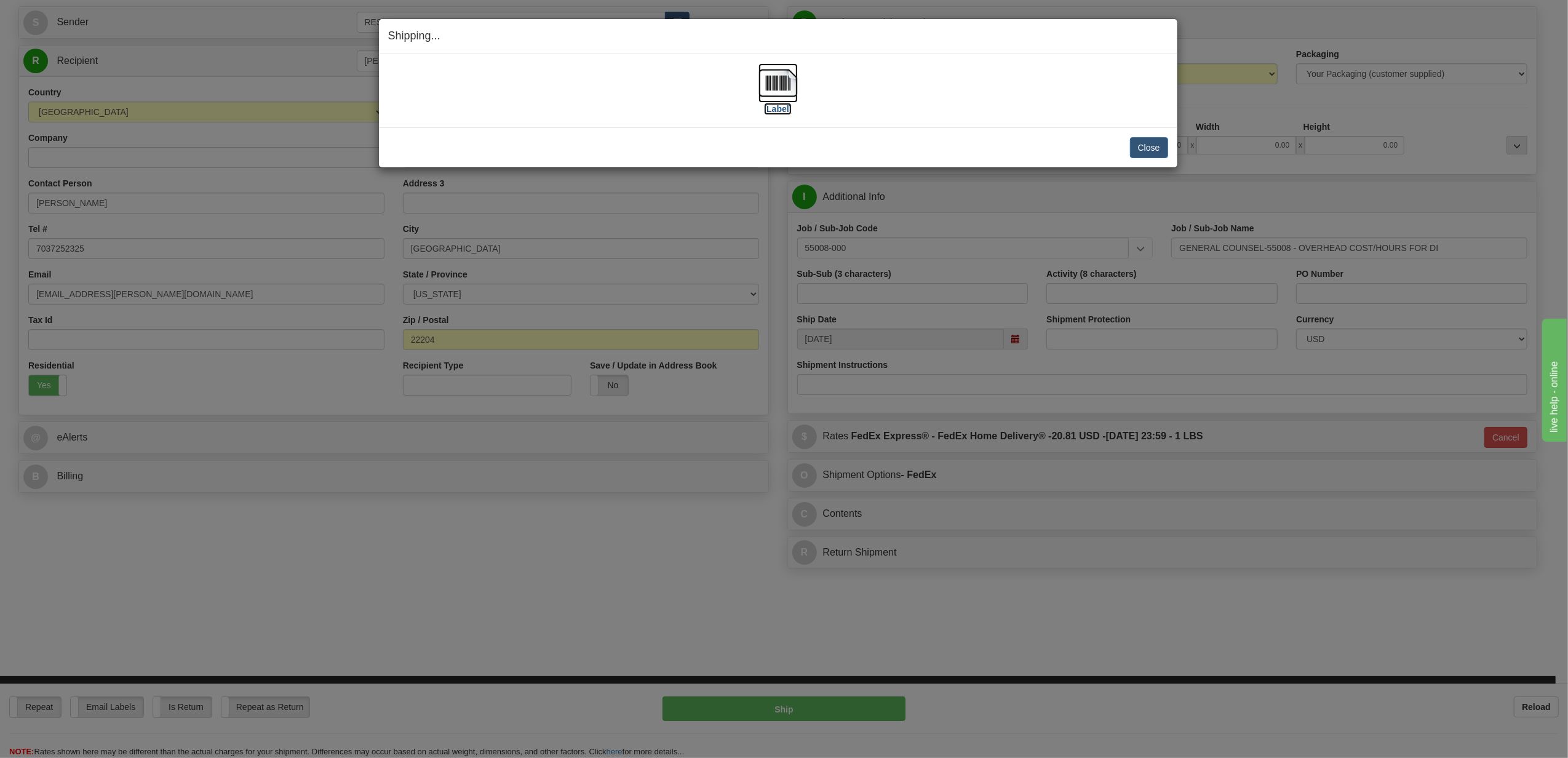
click at [772, 105] on label "[Label]" at bounding box center [778, 109] width 28 height 13
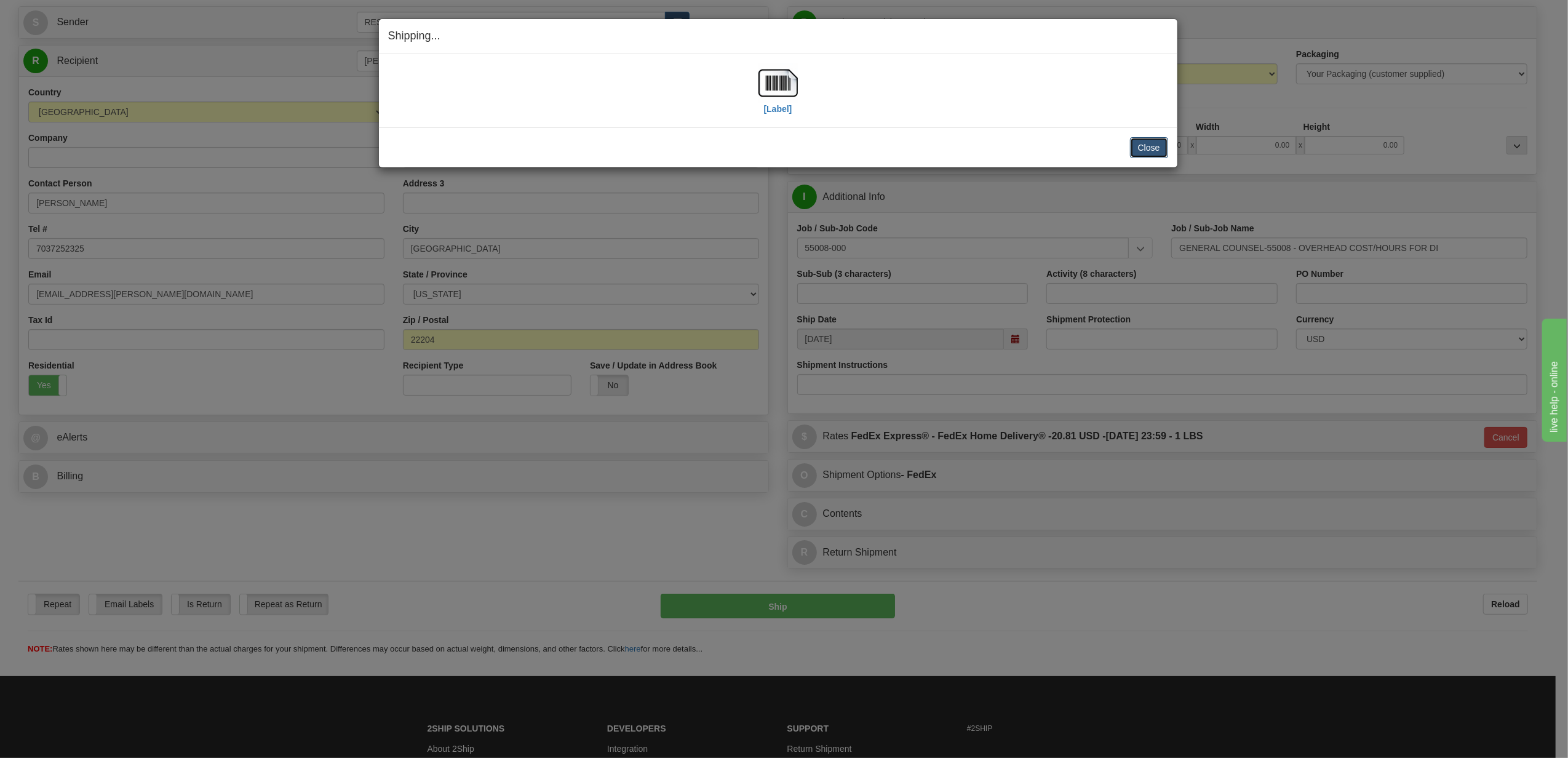
click at [1165, 144] on button "Close" at bounding box center [1149, 148] width 38 height 21
click at [1146, 153] on button "Close" at bounding box center [1149, 148] width 38 height 21
click at [1142, 145] on button "Close" at bounding box center [1149, 148] width 38 height 21
